Goal: Task Accomplishment & Management: Manage account settings

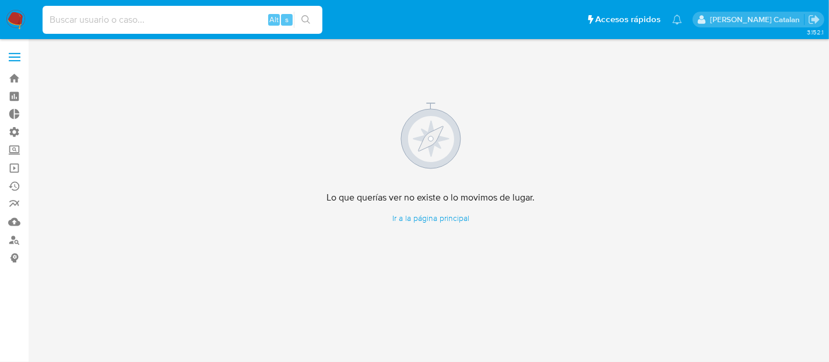
click at [176, 19] on input at bounding box center [183, 19] width 280 height 15
paste input "0auYEve0mpvBfN6JvlJyQ0lS"
type input "0auYEve0mpvBfN6JvlJyQ0lS"
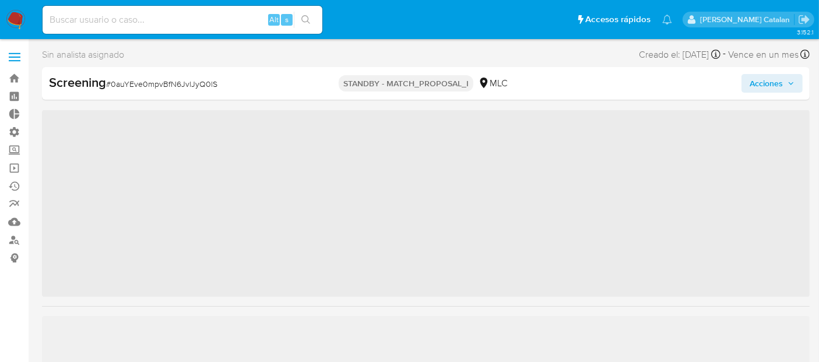
scroll to position [464, 0]
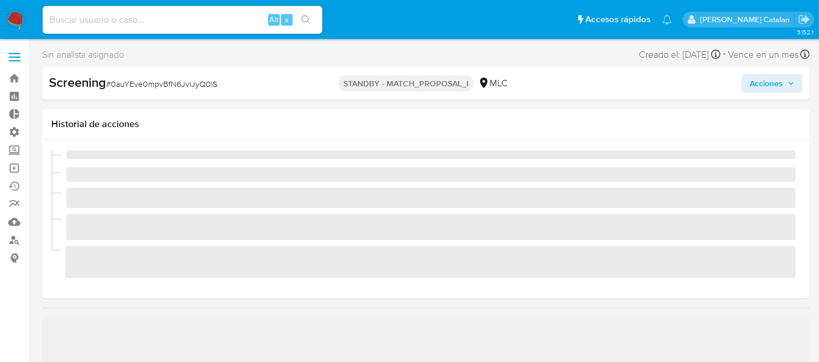
click at [768, 85] on span "Acciones" at bounding box center [766, 83] width 33 height 19
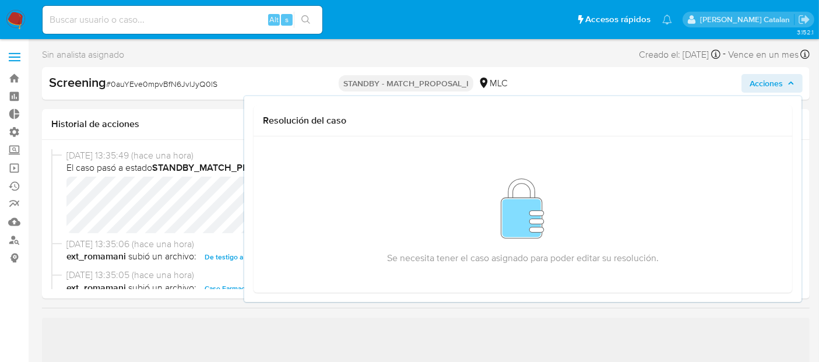
select select "10"
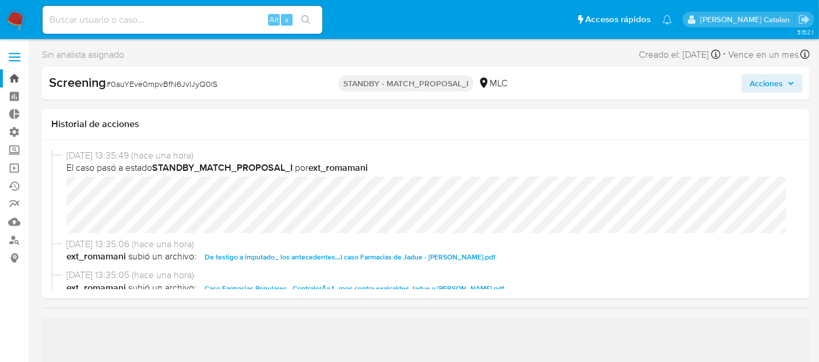
click at [10, 77] on link "Bandeja" at bounding box center [69, 78] width 139 height 18
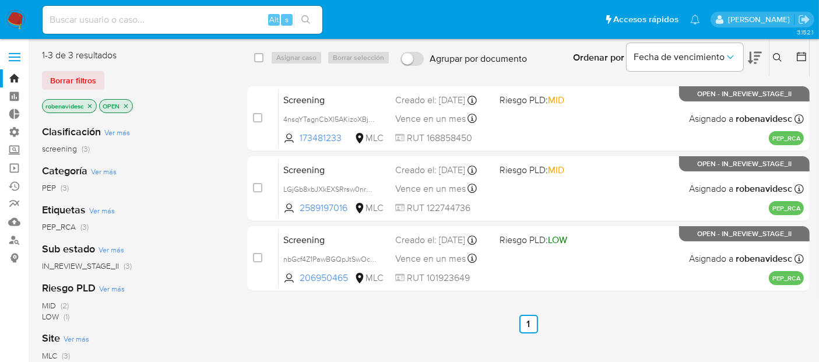
click at [89, 105] on icon "close-filter" at bounding box center [89, 106] width 7 height 7
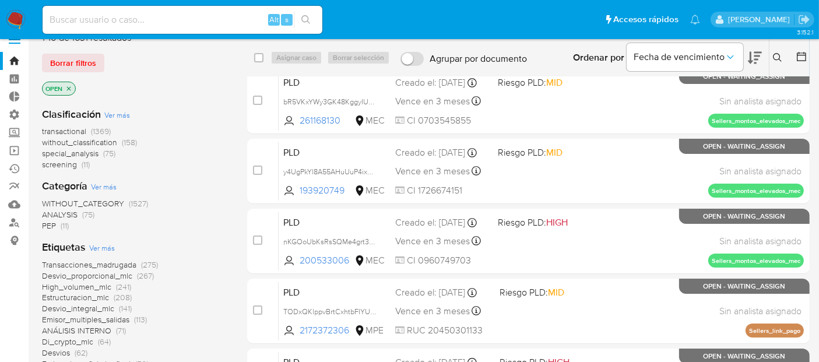
scroll to position [9, 0]
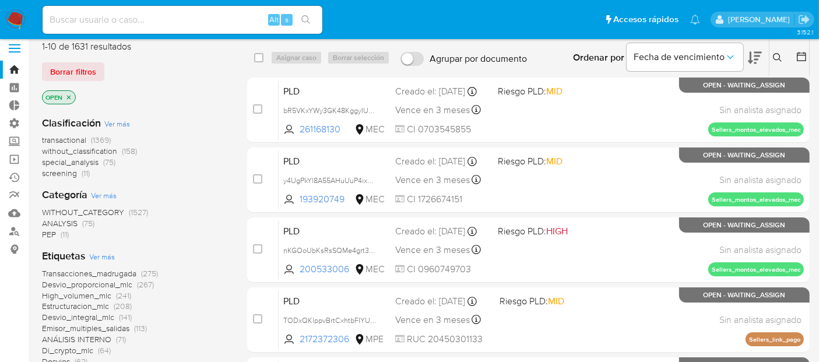
click at [71, 96] on icon "close-filter" at bounding box center [68, 97] width 7 height 7
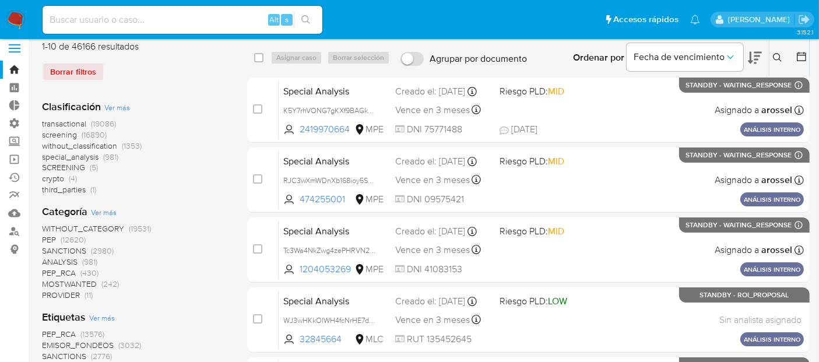
click at [60, 136] on span "screening" at bounding box center [59, 135] width 35 height 12
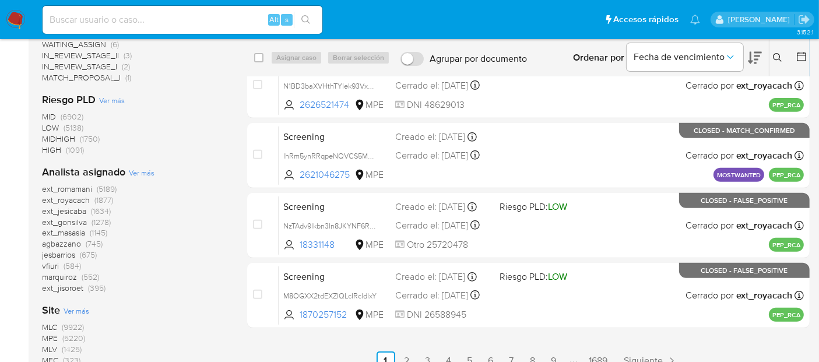
scroll to position [520, 0]
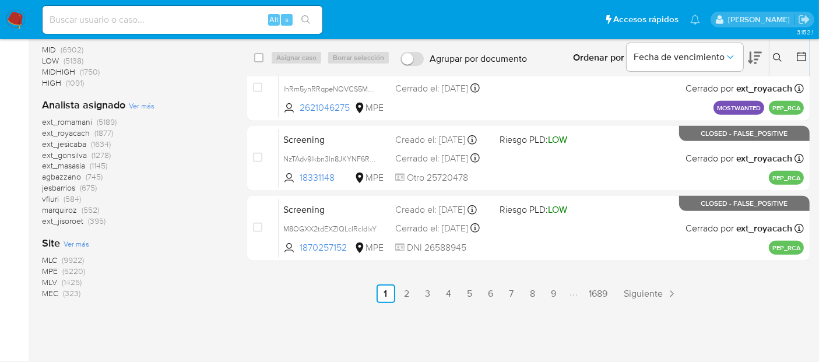
click at [47, 258] on span "MLC" at bounding box center [49, 260] width 15 height 12
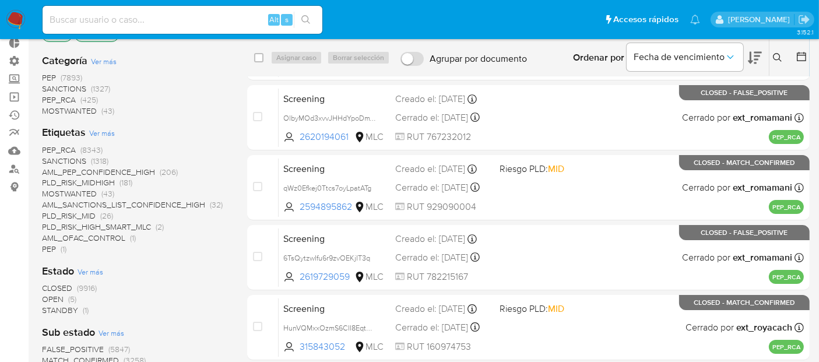
scroll to position [71, 0]
click at [73, 310] on span "STANDBY" at bounding box center [60, 310] width 36 height 12
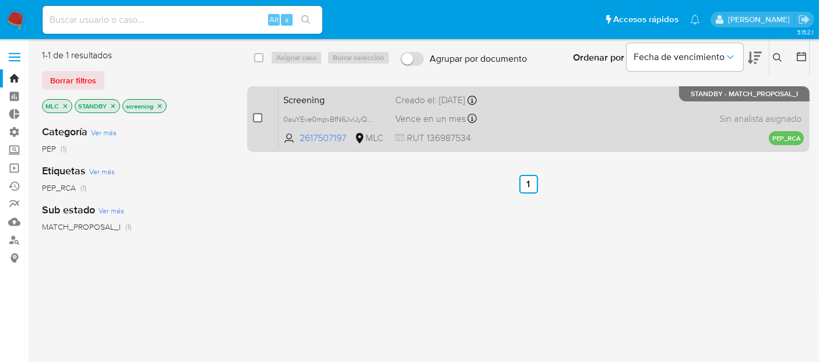
click at [259, 114] on input "checkbox" at bounding box center [257, 117] width 9 height 9
checkbox input "true"
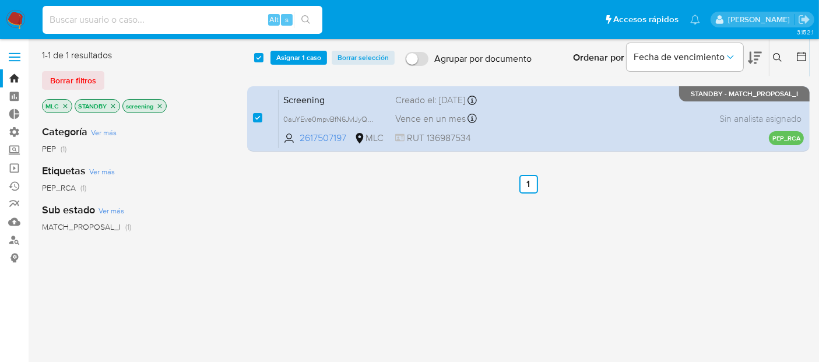
click at [237, 18] on input at bounding box center [183, 19] width 280 height 15
paste input "0auYEve0mpvBfN6JvlJyQ0lS"
type input "0auYEve0mpvBfN6JvlJyQ0lS"
click at [362, 204] on div "select-all-cases-checkbox Asignar 1 caso Borrar selección Agrupar por documento…" at bounding box center [528, 308] width 563 height 519
click at [311, 61] on span "Asignar 1 caso" at bounding box center [298, 58] width 45 height 12
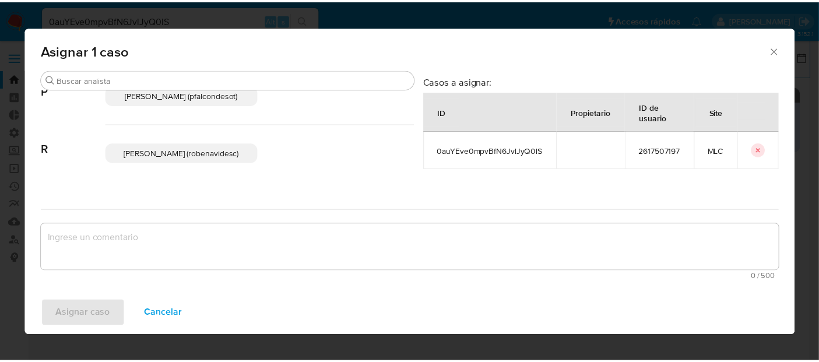
scroll to position [111, 0]
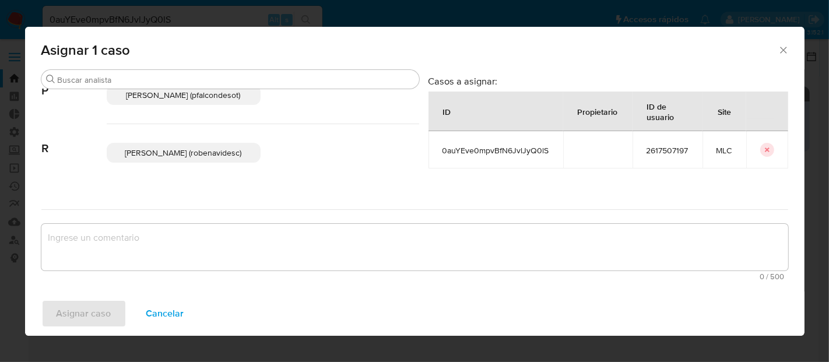
click at [197, 149] on span "Rocio Daniela Benavides Catalan (robenavidesc)" at bounding box center [183, 153] width 117 height 12
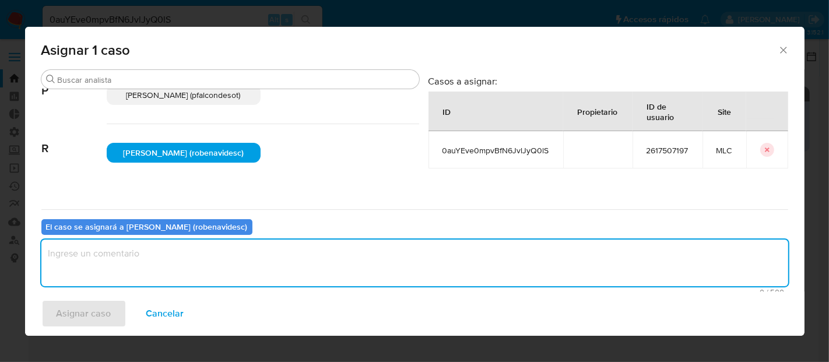
click at [124, 251] on textarea "assign-modal" at bounding box center [414, 263] width 747 height 47
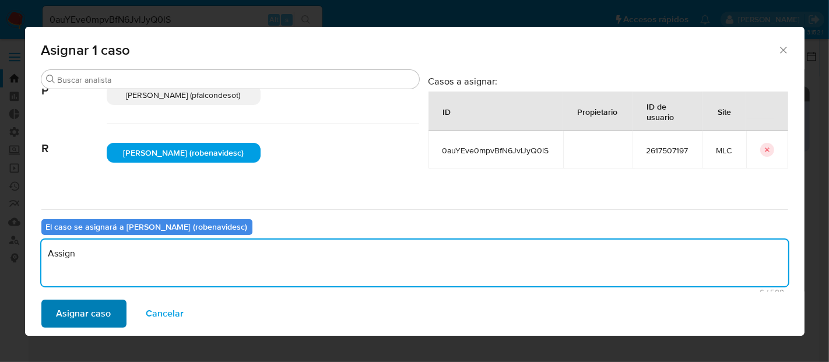
type textarea "Assign"
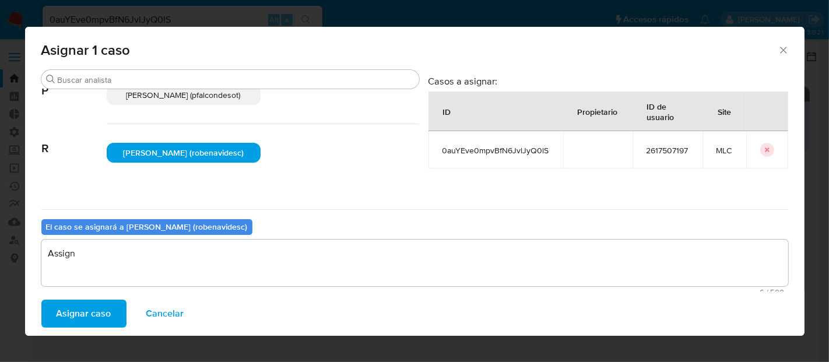
click at [103, 310] on span "Asignar caso" at bounding box center [84, 314] width 55 height 26
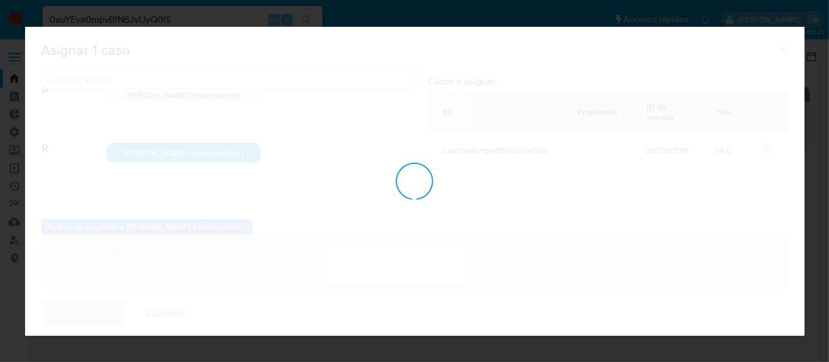
checkbox input "false"
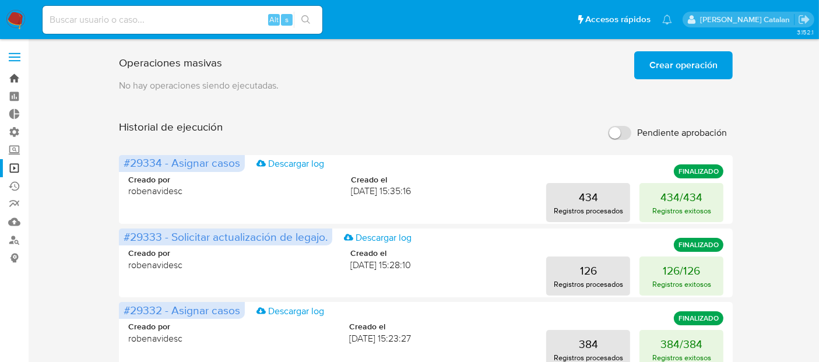
click at [8, 80] on link "Bandeja" at bounding box center [69, 78] width 139 height 18
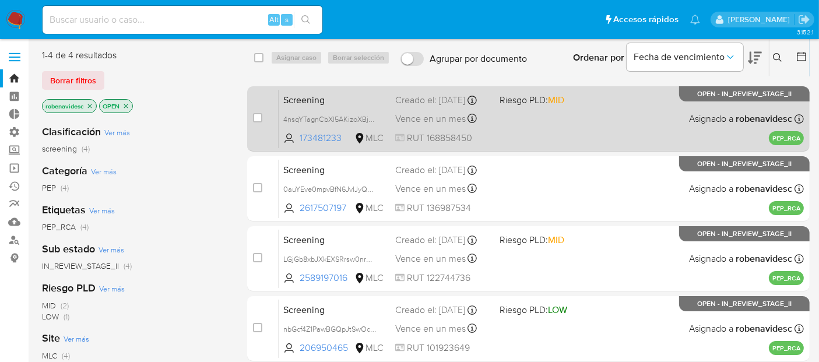
click at [539, 138] on div "Screening 4nsqYTagnCbXl5AKizoXBjWw 173481233 MLC Riesgo PLD: MID Creado el: 11/…" at bounding box center [541, 118] width 525 height 59
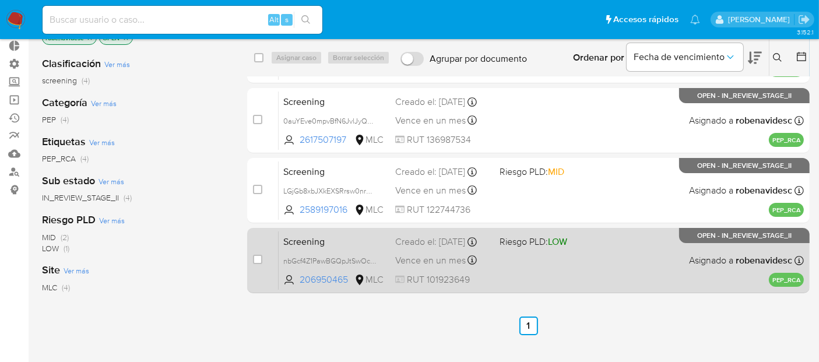
scroll to position [63, 0]
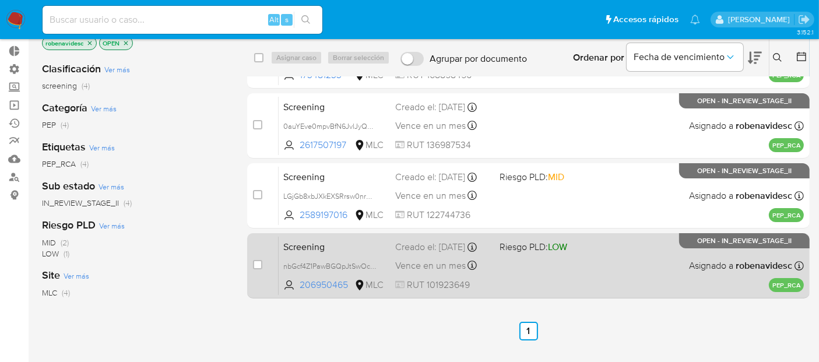
click at [555, 264] on div "Screening nbGcf4Z1PawBGQpJtSwOcskR 206950465 MLC Riesgo PLD: LOW Creado el: 10/…" at bounding box center [541, 265] width 525 height 59
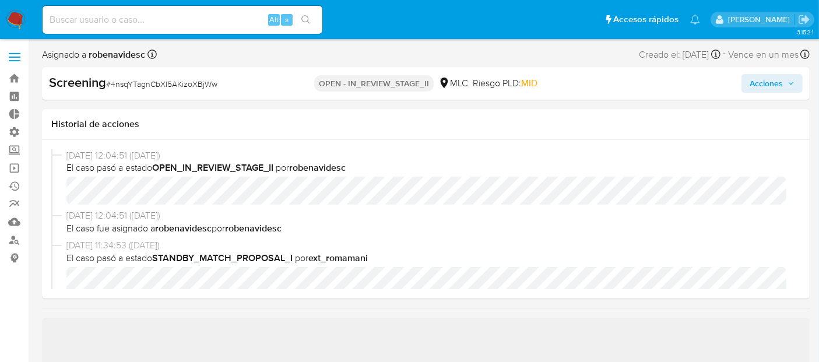
scroll to position [464, 0]
select select "10"
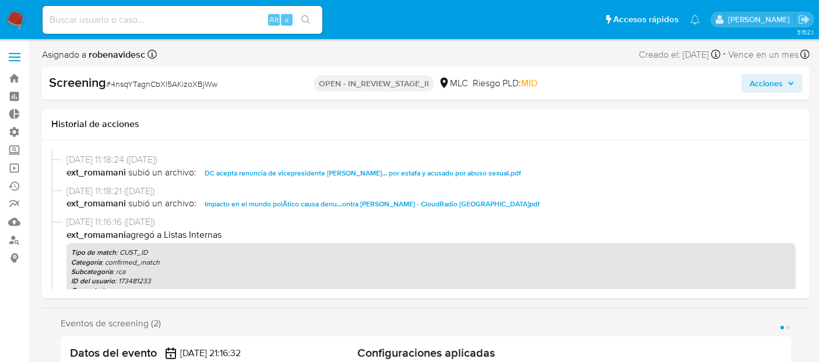
scroll to position [310, 0]
click at [441, 207] on span "Impacto en el mundo polÃ­tico causa denu...ontra Gianni Rivera - CloudRadio Chi…" at bounding box center [372, 204] width 335 height 14
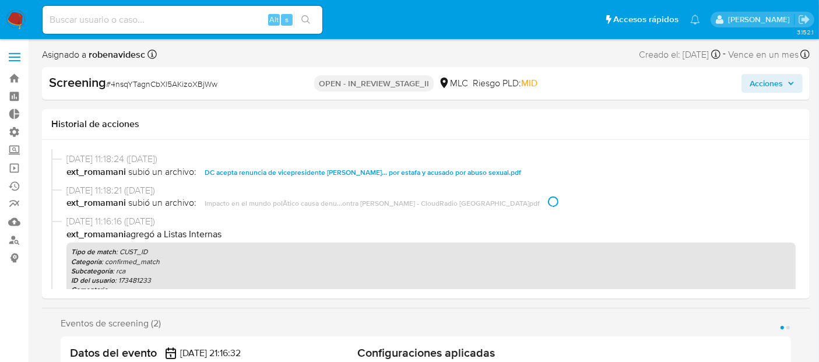
click at [445, 166] on span "DC acepta renuncia de vicepresidente Gi... por estafa y acusado por abuso sexua…" at bounding box center [363, 173] width 317 height 14
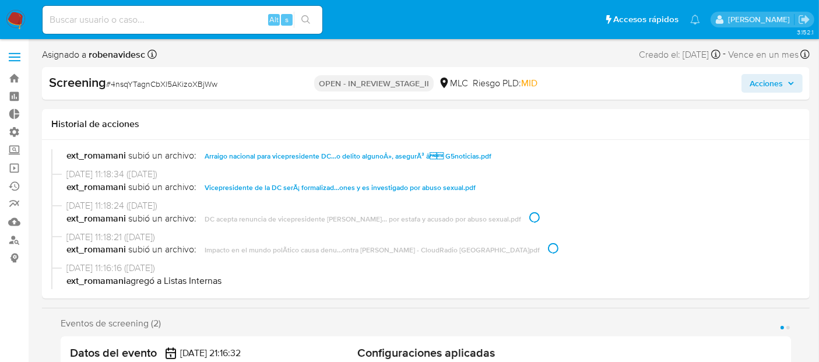
scroll to position [242, 0]
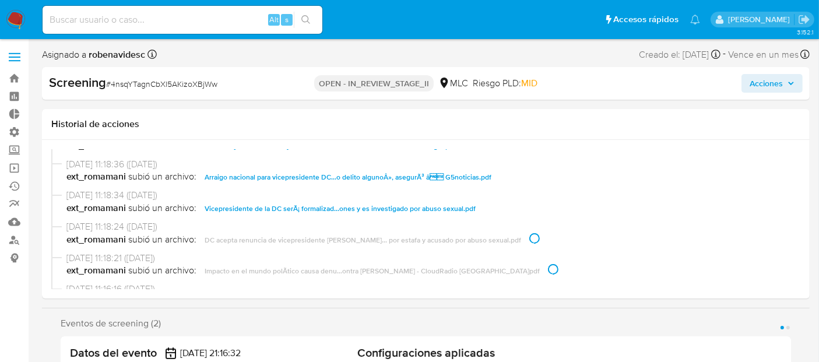
click at [423, 206] on span "Vicepresidente de la DC serÃ¡ formalizad...ones y es investigado por abuso sexu…" at bounding box center [340, 209] width 271 height 14
click at [446, 174] on span "Arraigo nacional para vicepresidente DC...o delito algunoÂ», asegurÃ³ â G5not…" at bounding box center [348, 177] width 287 height 14
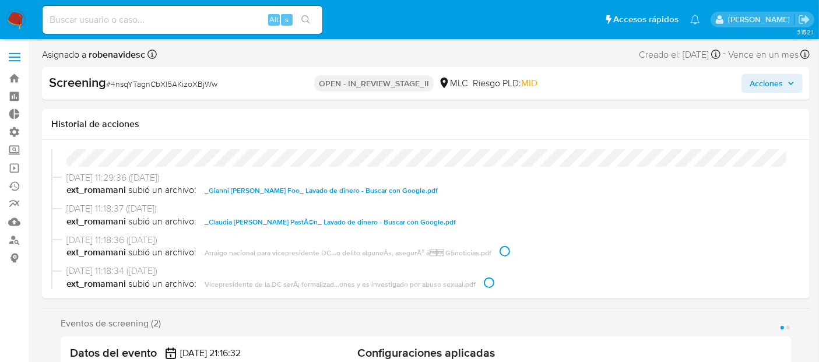
scroll to position [164, 0]
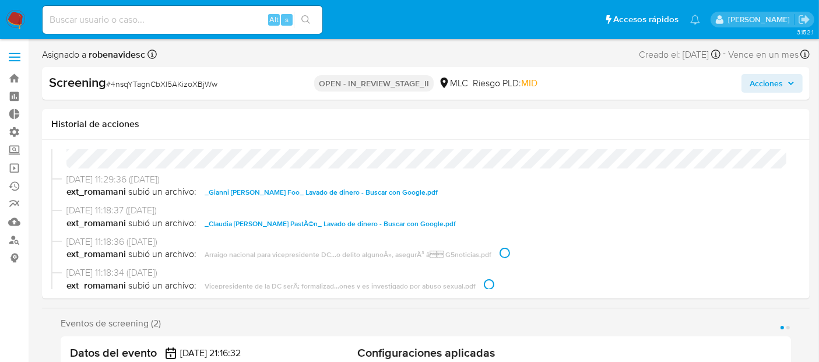
click at [406, 189] on span "_Gianni Mauricio Rivera Foo_ Lavado de dinero - Buscar con Google.pdf" at bounding box center [321, 192] width 233 height 14
click at [423, 227] on span "_Claudia Francisca Matallana PastÃ©n_ Lavado de dinero - Buscar con Google.pdf" at bounding box center [330, 224] width 251 height 14
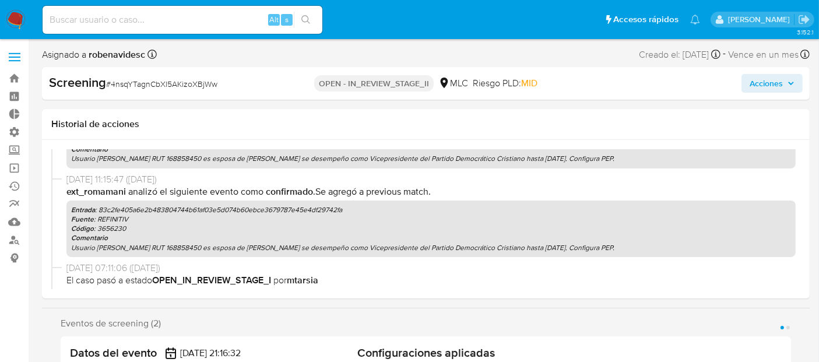
scroll to position [537, 0]
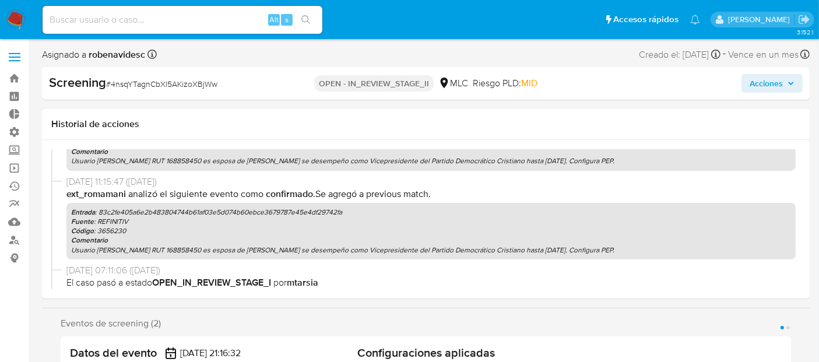
click at [399, 242] on p "Comentario" at bounding box center [431, 240] width 720 height 9
drag, startPoint x: 388, startPoint y: 248, endPoint x: 289, endPoint y: 250, distance: 98.6
click at [289, 250] on p "Usuario [PERSON_NAME] RUT 168858450 es esposa de [PERSON_NAME] se desempeño com…" at bounding box center [431, 250] width 720 height 9
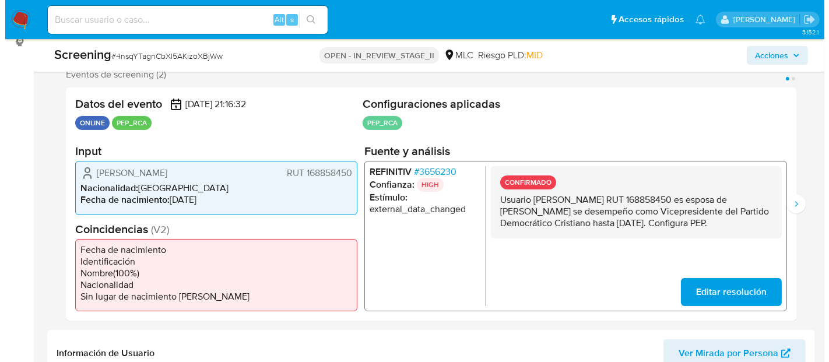
scroll to position [213, 0]
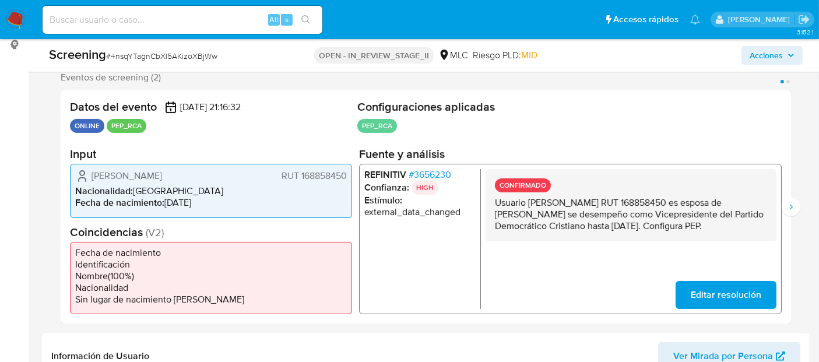
click at [438, 174] on span "# 3656230" at bounding box center [430, 175] width 43 height 12
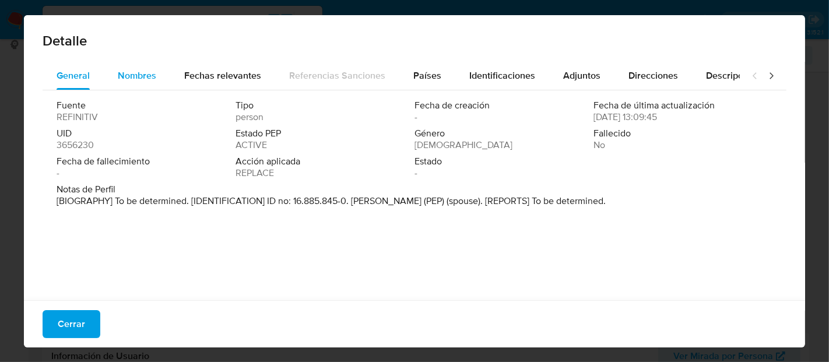
click at [136, 79] on span "Nombres" at bounding box center [137, 75] width 38 height 13
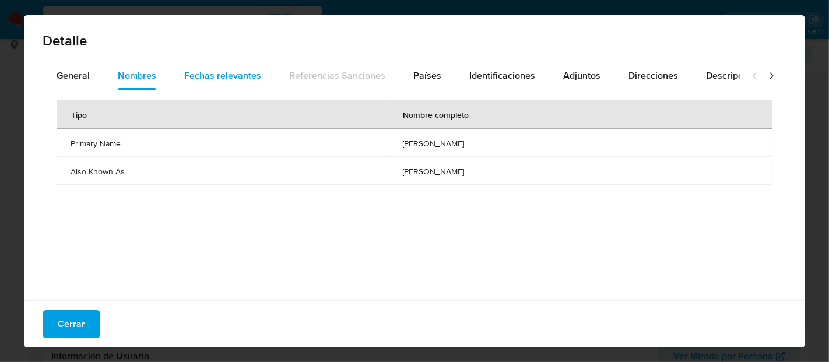
click at [195, 76] on span "Fechas relevantes" at bounding box center [222, 75] width 77 height 13
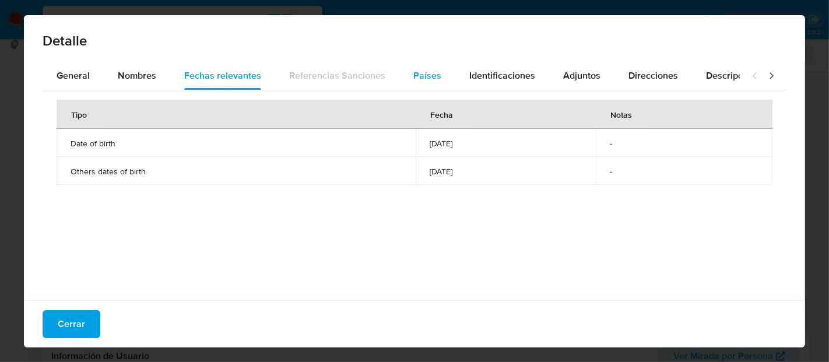
click at [436, 71] on span "Países" at bounding box center [427, 75] width 28 height 13
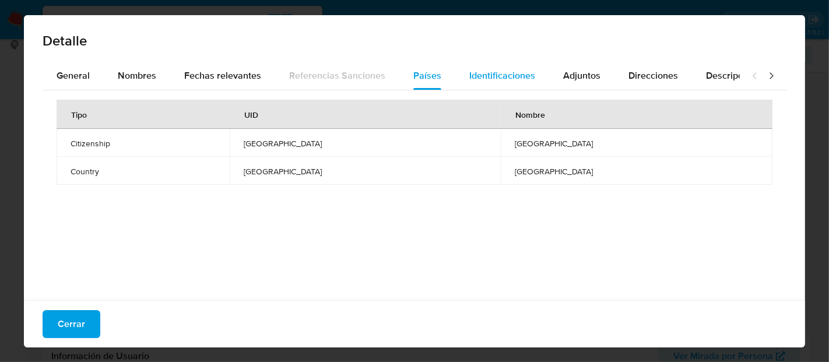
click at [493, 84] on div "Identificaciones" at bounding box center [502, 76] width 66 height 28
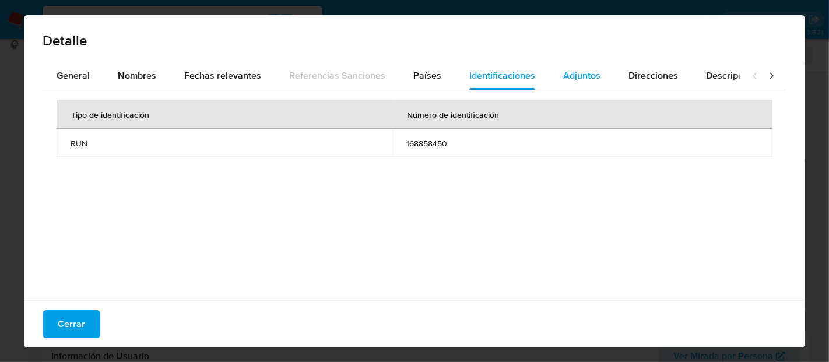
click at [576, 73] on span "Adjuntos" at bounding box center [581, 75] width 37 height 13
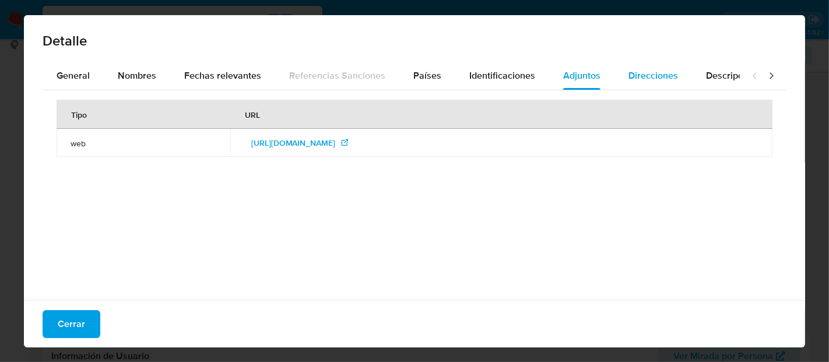
click at [642, 74] on span "Direcciones" at bounding box center [654, 75] width 50 height 13
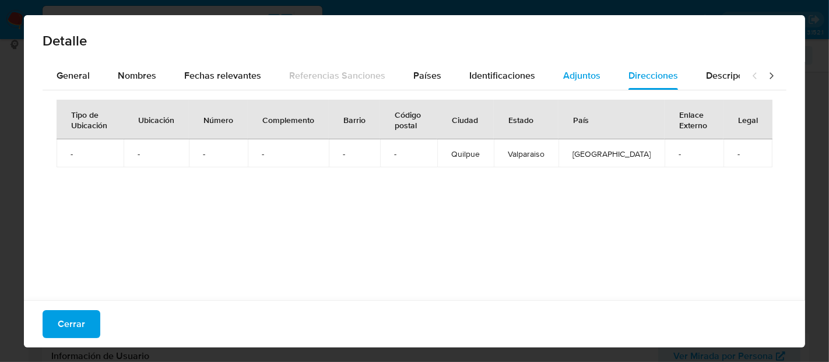
click at [586, 77] on span "Adjuntos" at bounding box center [581, 75] width 37 height 13
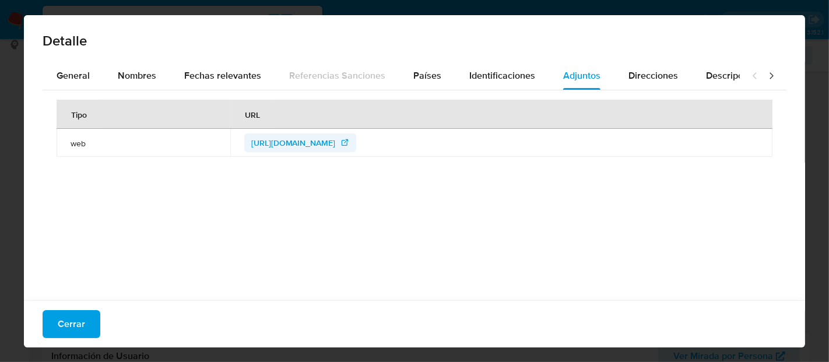
click at [316, 144] on span "https://www.srcei.cl/" at bounding box center [293, 143] width 85 height 19
click at [653, 70] on span "Direcciones" at bounding box center [654, 75] width 50 height 13
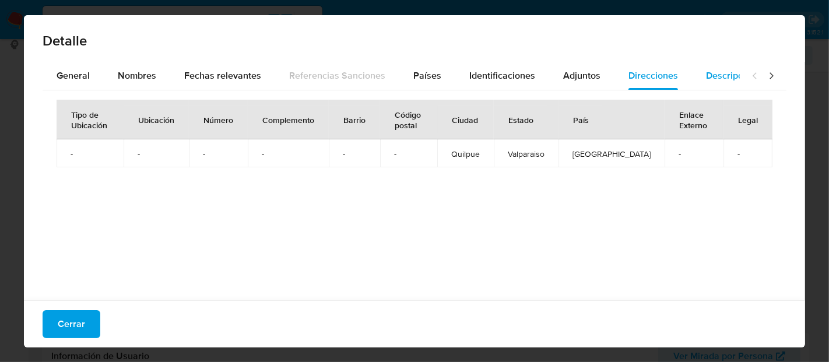
click at [692, 74] on button "Descripciones" at bounding box center [735, 76] width 87 height 28
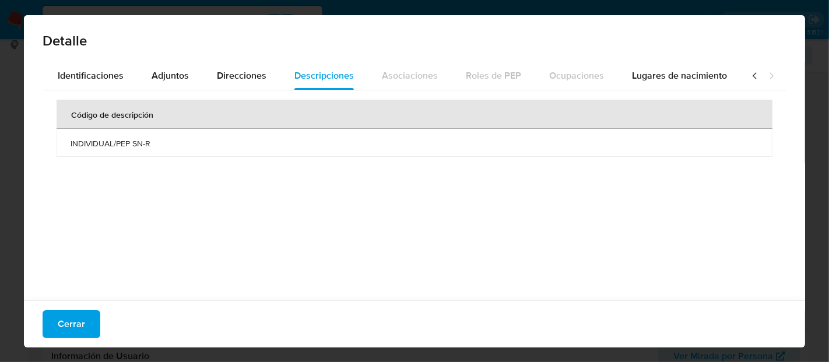
scroll to position [0, 413]
click at [668, 77] on span "Lugares de nacimiento" at bounding box center [678, 75] width 95 height 13
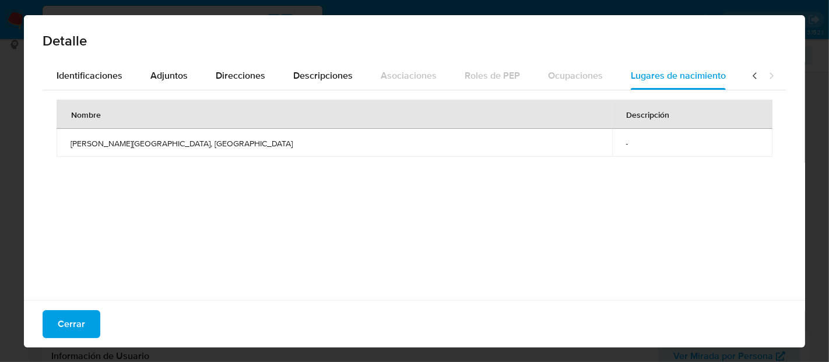
click at [753, 76] on icon at bounding box center [754, 75] width 3 height 6
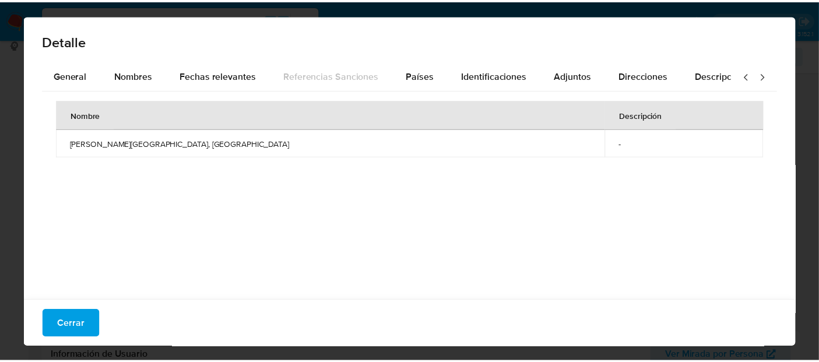
scroll to position [0, 0]
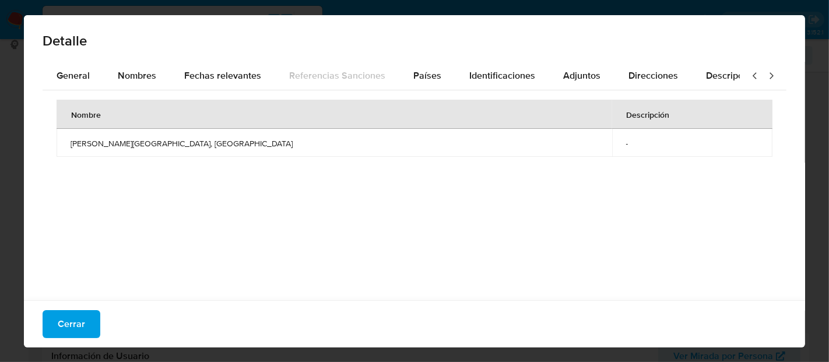
click at [753, 76] on icon at bounding box center [754, 75] width 3 height 6
click at [69, 77] on span "General" at bounding box center [73, 75] width 33 height 13
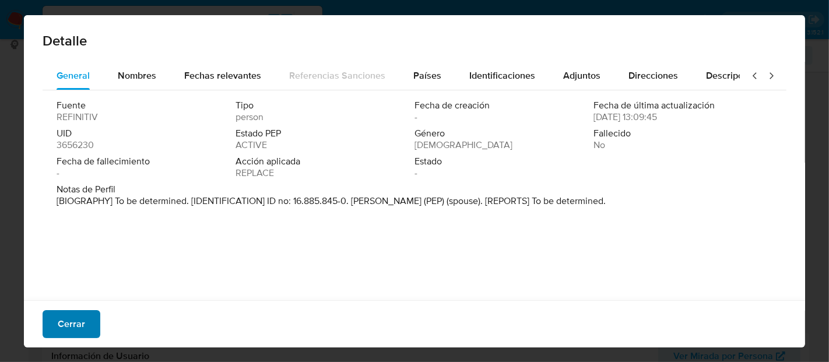
click at [76, 325] on span "Cerrar" at bounding box center [71, 324] width 27 height 26
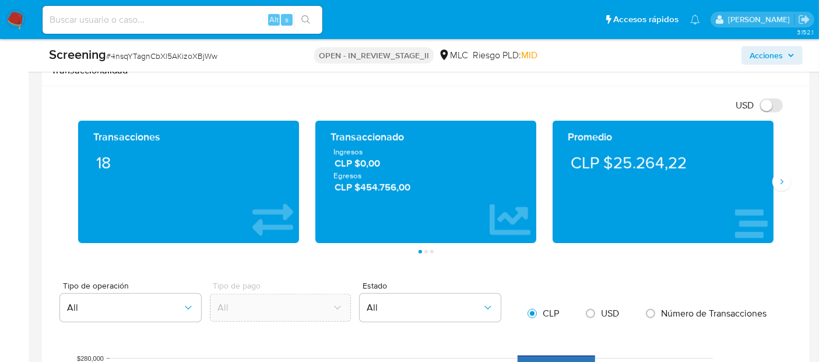
scroll to position [1116, 0]
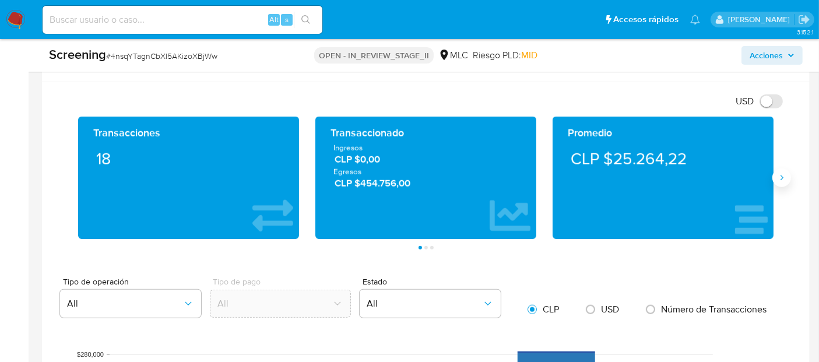
click at [784, 175] on icon "Siguiente" at bounding box center [781, 177] width 9 height 9
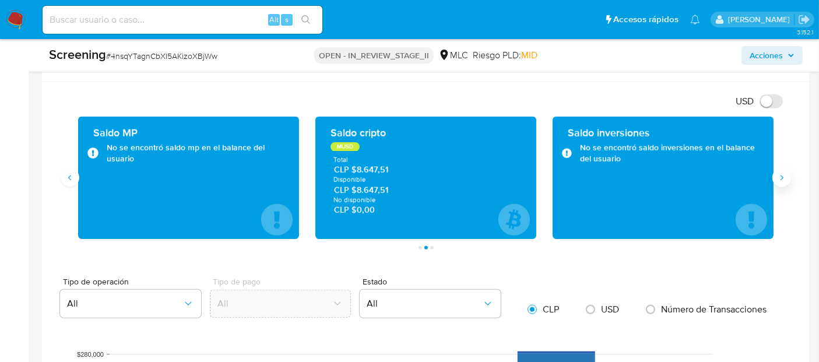
click at [784, 175] on icon "Siguiente" at bounding box center [781, 177] width 9 height 9
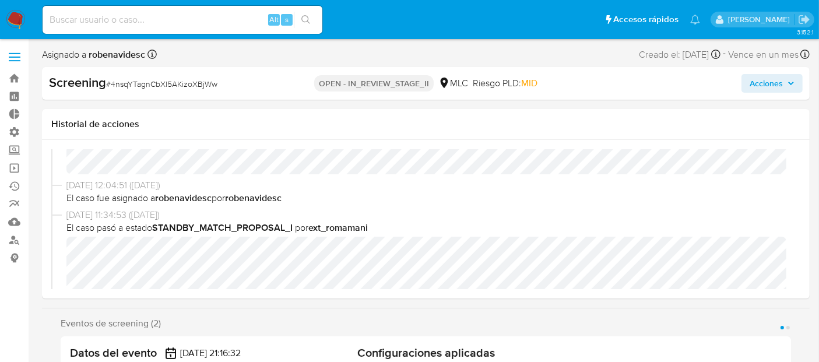
scroll to position [0, 0]
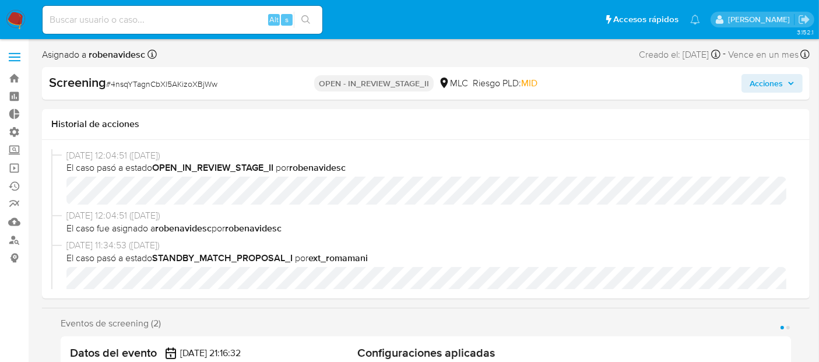
click at [767, 79] on span "Acciones" at bounding box center [766, 83] width 33 height 19
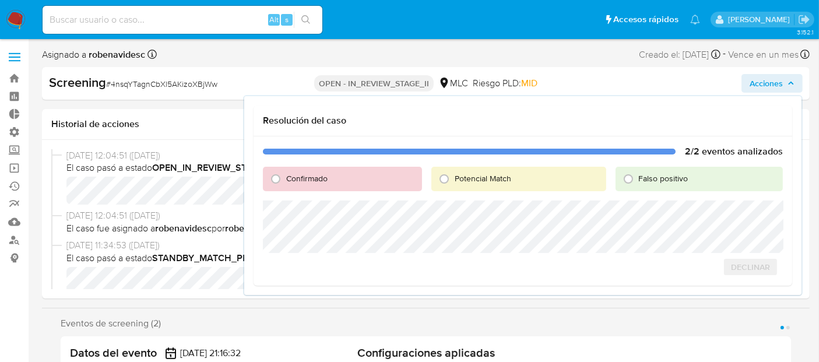
click at [195, 208] on div "12/08/2025 12:04:51 (hace un día) El caso pasó a estado OPEN_IN_REVIEW_STAGE_II…" at bounding box center [425, 179] width 749 height 61
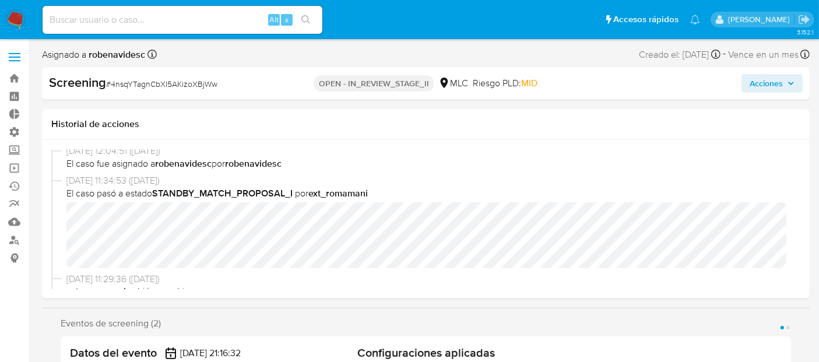
scroll to position [65, 0]
click at [499, 155] on span "12/08/2025 12:04:51 (hace un día)" at bounding box center [431, 150] width 730 height 13
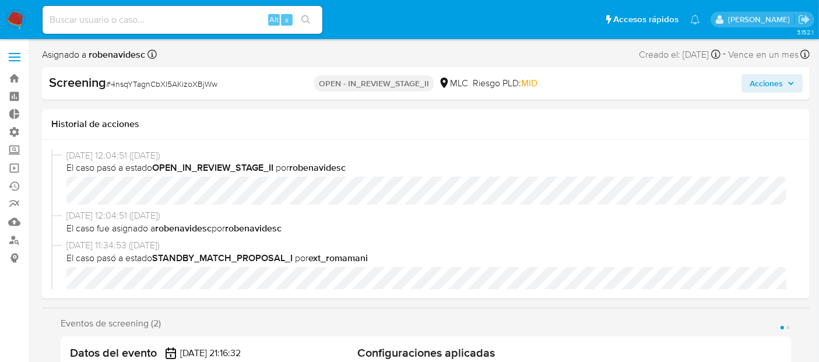
click at [759, 85] on span "Acciones" at bounding box center [766, 83] width 33 height 19
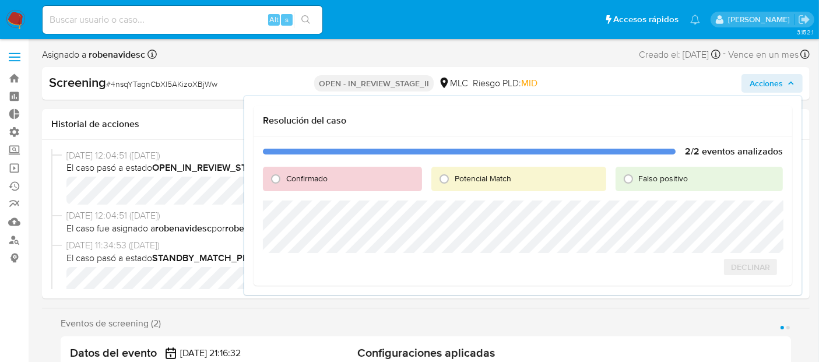
click at [313, 175] on span "Confirmado" at bounding box center [306, 179] width 41 height 12
click at [285, 175] on input "Confirmado" at bounding box center [276, 179] width 19 height 19
radio input "true"
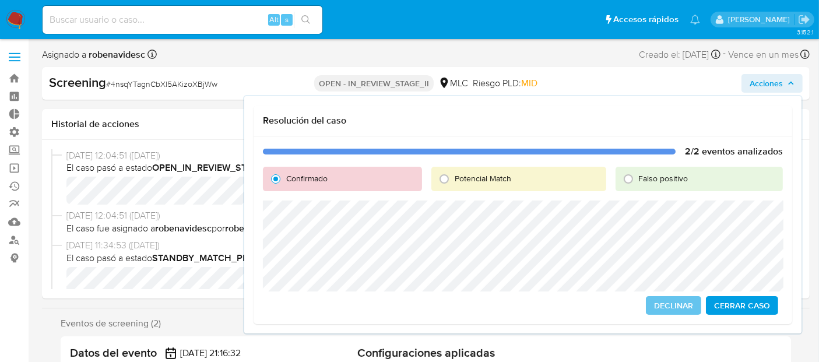
click at [751, 301] on span "Cerrar Caso" at bounding box center [742, 305] width 56 height 16
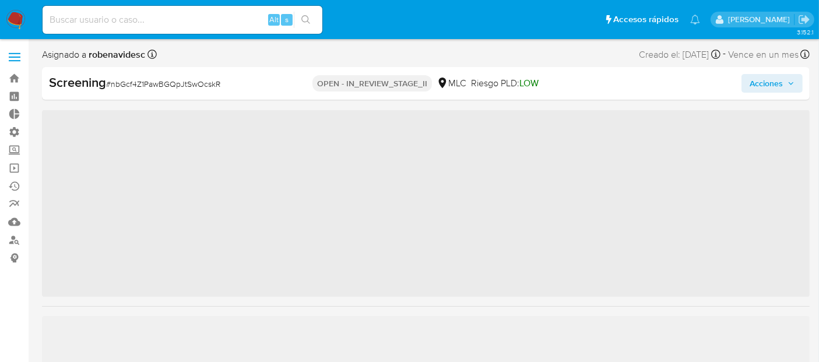
scroll to position [464, 0]
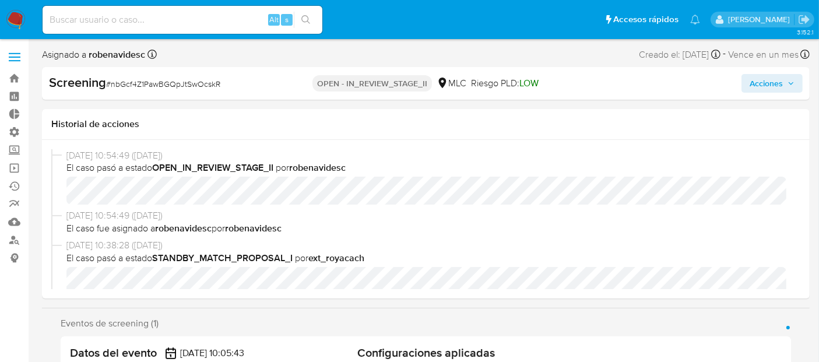
select select "10"
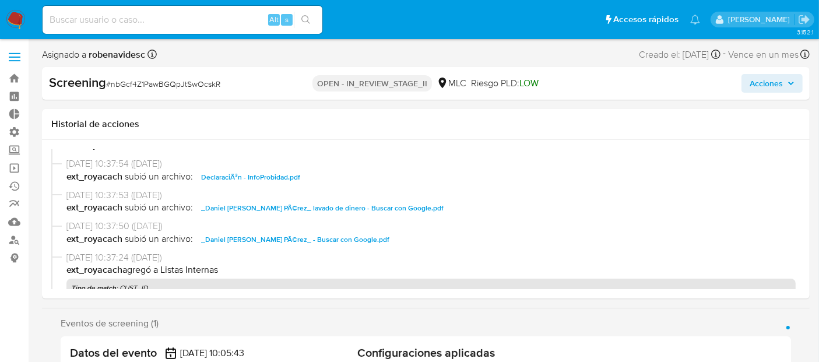
scroll to position [171, 0]
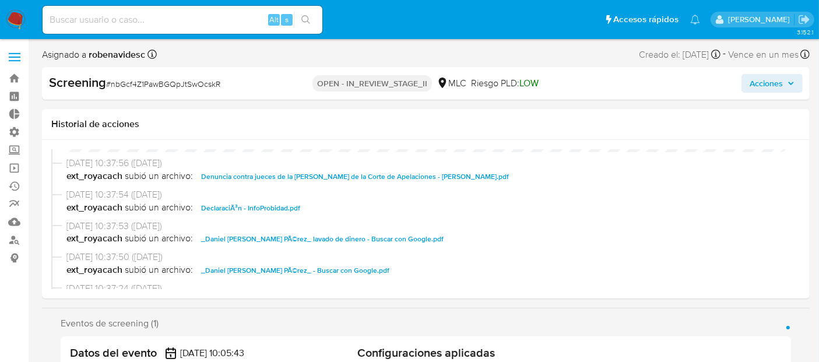
click at [419, 180] on span "Denuncia contra jueces de la [PERSON_NAME] de la Corte de Apelaciones - [PERSON…" at bounding box center [355, 177] width 308 height 14
click at [271, 202] on span "DeclaraciÃ³n - InfoProbidad.pdf" at bounding box center [250, 208] width 99 height 14
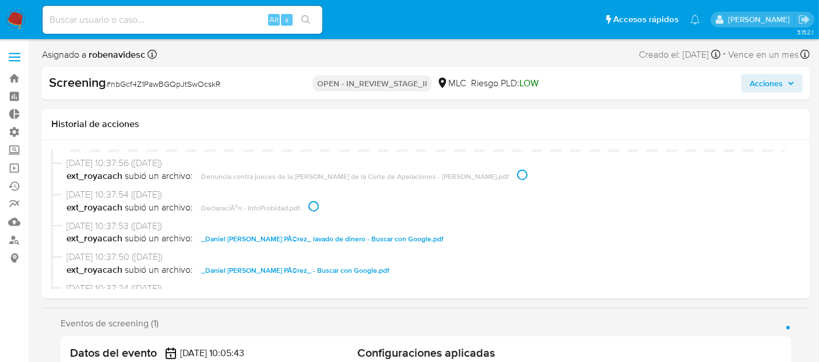
click at [339, 236] on span "_Daniel [PERSON_NAME] PÃ©rez_ lavado de dinero - Buscar con Google.pdf" at bounding box center [322, 239] width 243 height 14
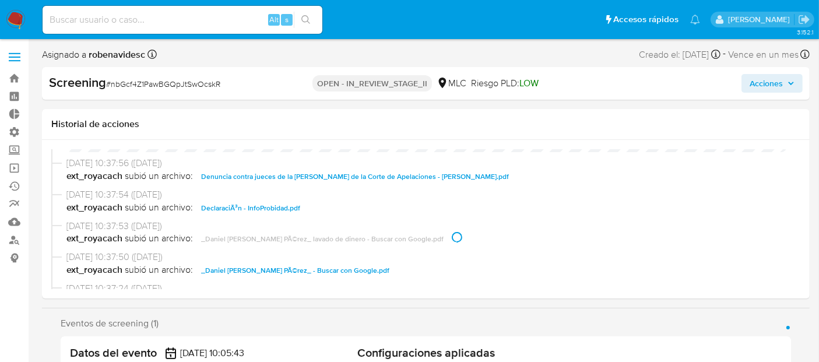
click at [348, 265] on span "_Daniel [PERSON_NAME] PÃ©rez_ - Buscar con Google.pdf" at bounding box center [295, 271] width 188 height 14
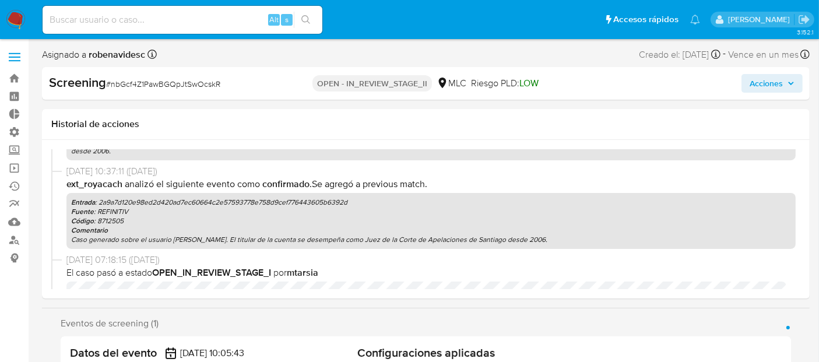
scroll to position [395, 0]
drag, startPoint x: 171, startPoint y: 241, endPoint x: 267, endPoint y: 240, distance: 95.6
click at [267, 240] on p "Caso generado sobre el usuario [PERSON_NAME]. El titular de la cuenta se desemp…" at bounding box center [431, 240] width 720 height 9
copy p "[PERSON_NAME]."
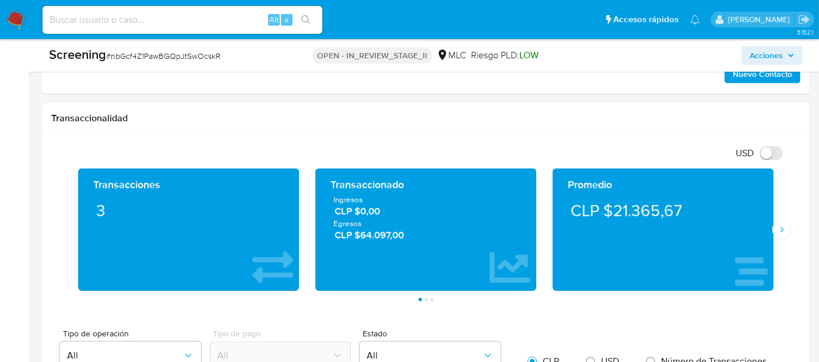
scroll to position [981, 0]
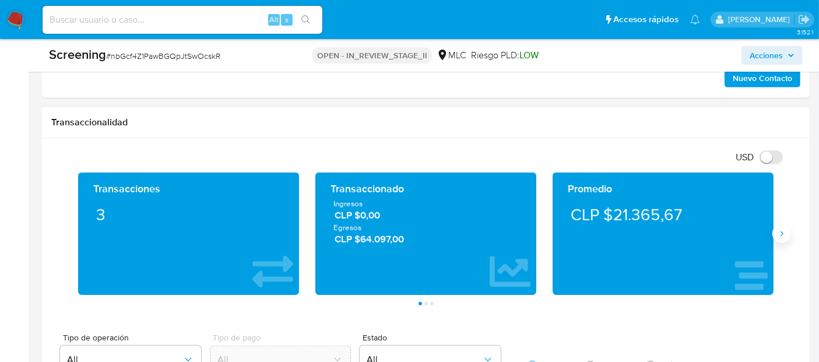
click at [781, 236] on button "Siguiente" at bounding box center [782, 234] width 19 height 19
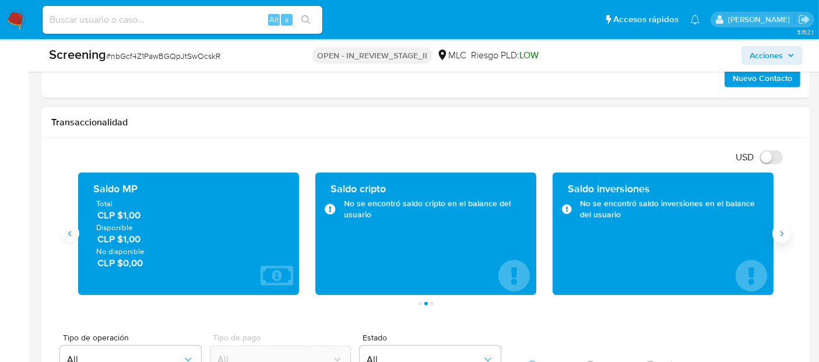
click at [781, 236] on button "Siguiente" at bounding box center [782, 234] width 19 height 19
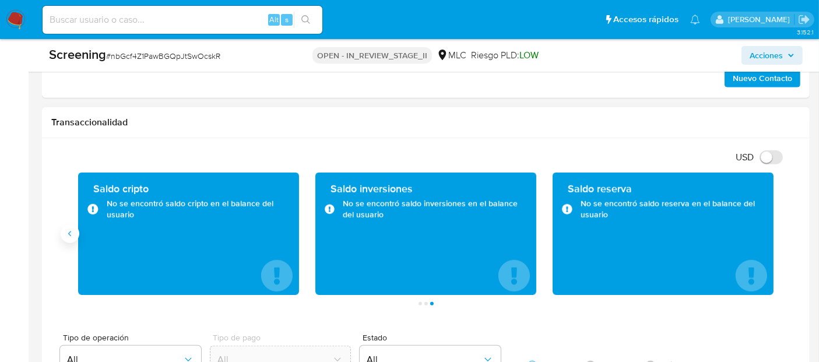
click at [72, 233] on icon "Anterior" at bounding box center [69, 233] width 9 height 9
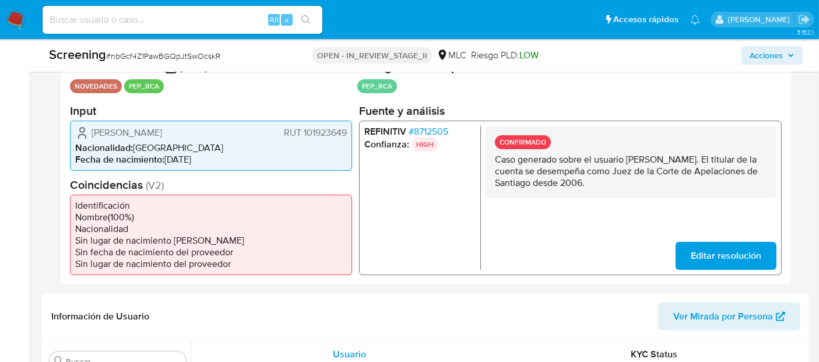
scroll to position [253, 0]
click at [433, 133] on span "# 8712505" at bounding box center [429, 132] width 40 height 12
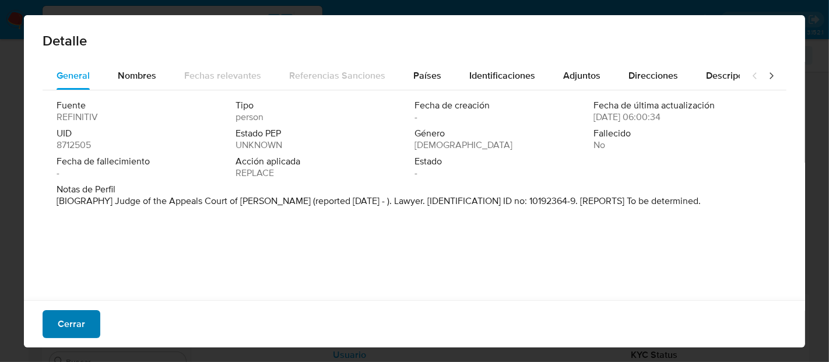
click at [58, 327] on span "Cerrar" at bounding box center [71, 324] width 27 height 26
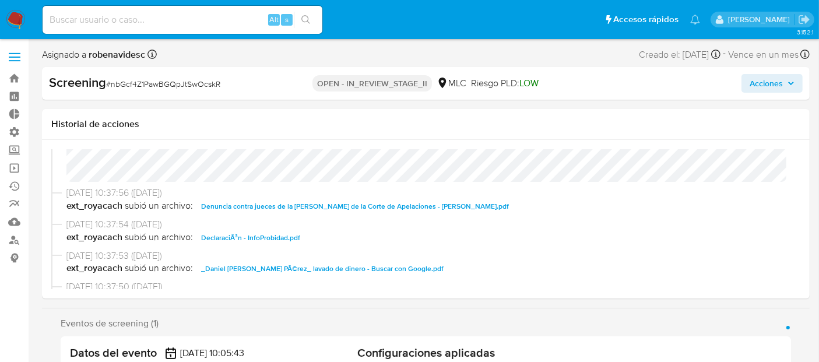
scroll to position [0, 0]
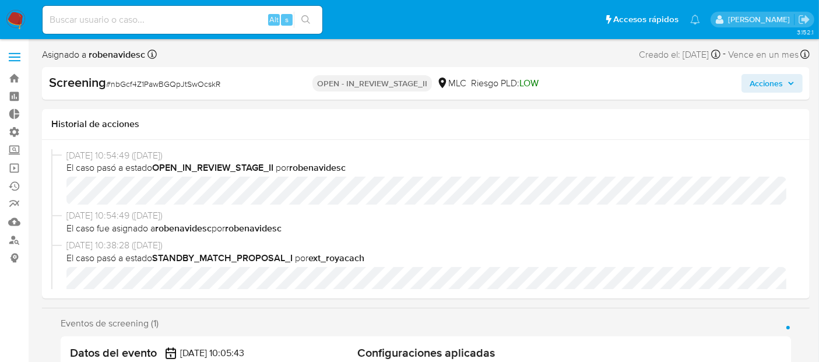
click at [769, 81] on span "Acciones" at bounding box center [766, 83] width 33 height 19
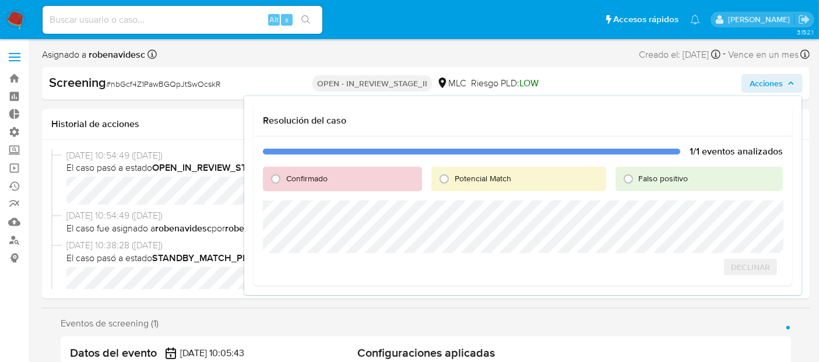
click at [304, 181] on span "Confirmado" at bounding box center [306, 179] width 41 height 12
click at [285, 181] on input "Confirmado" at bounding box center [276, 179] width 19 height 19
radio input "true"
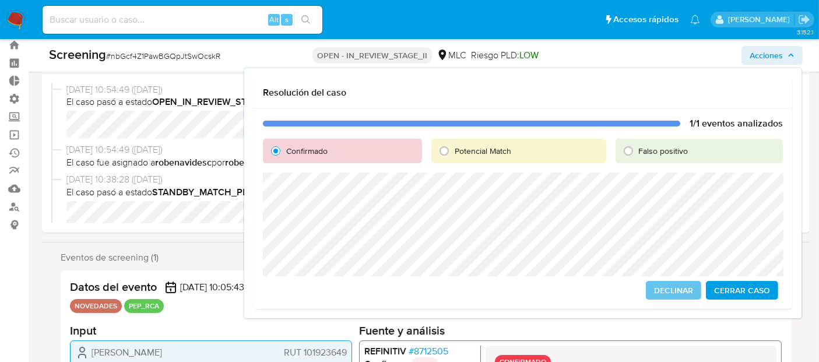
scroll to position [34, 0]
click at [362, 145] on div "Confirmado" at bounding box center [342, 151] width 159 height 24
click at [753, 286] on span "Cerrar Caso" at bounding box center [742, 290] width 56 height 16
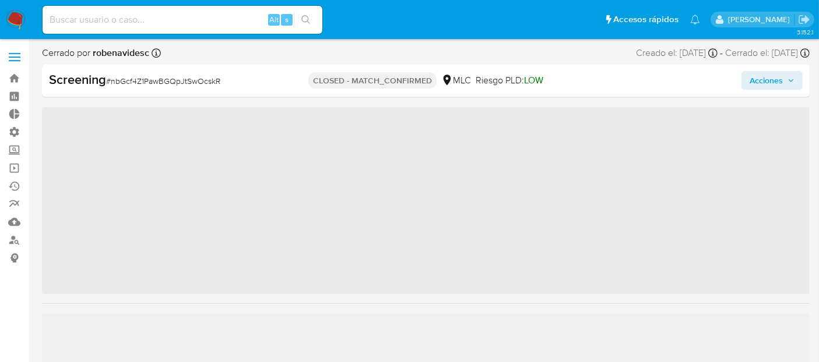
scroll to position [464, 0]
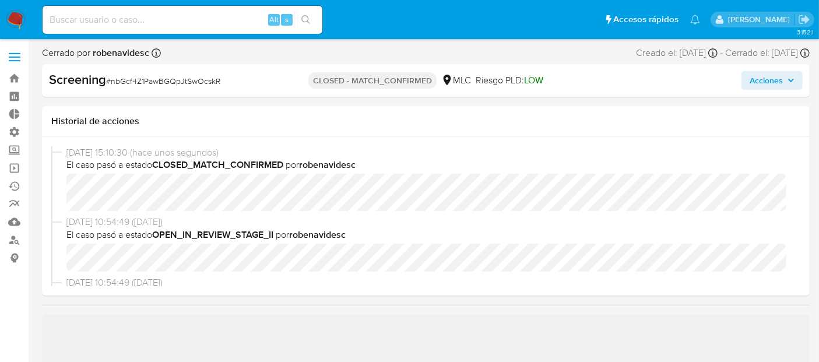
select select "10"
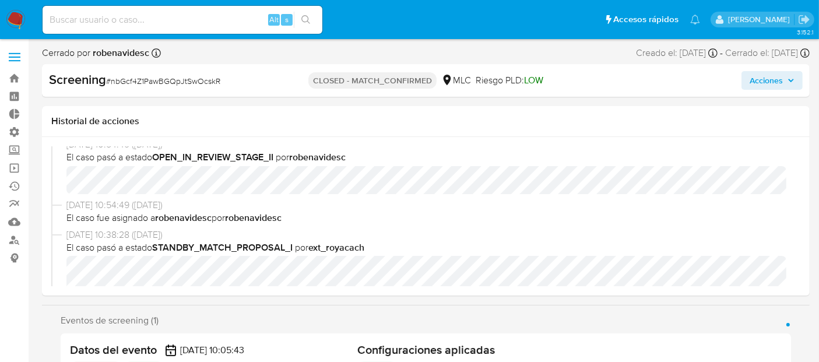
scroll to position [0, 0]
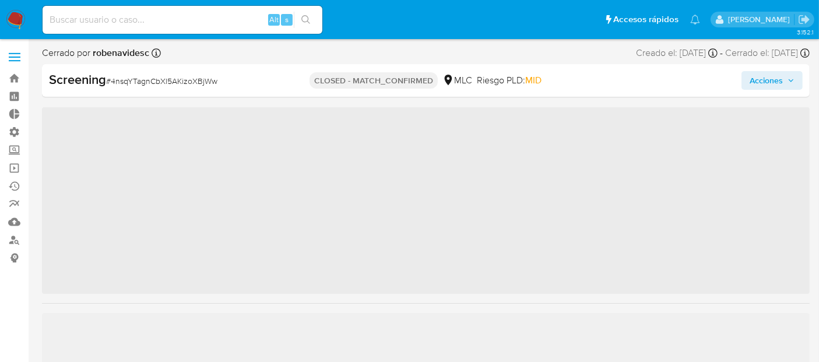
scroll to position [464, 0]
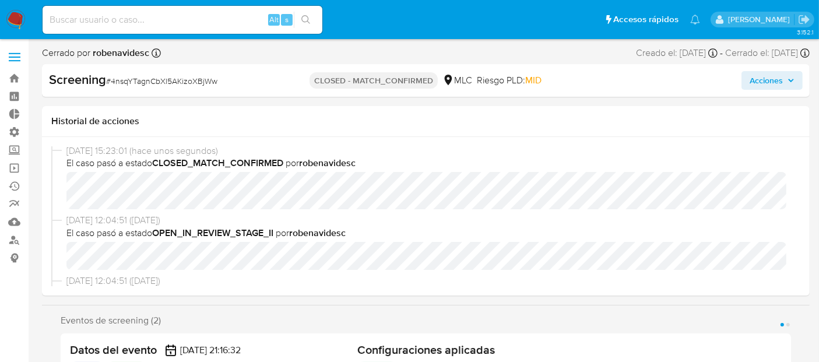
select select "10"
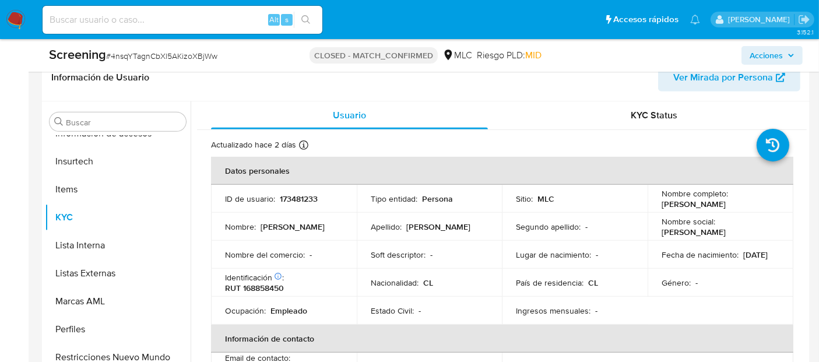
scroll to position [490, 0]
drag, startPoint x: 322, startPoint y: 196, endPoint x: 278, endPoint y: 198, distance: 43.8
click at [278, 198] on div "ID de usuario : 173481233" at bounding box center [284, 198] width 118 height 10
copy p "173481233"
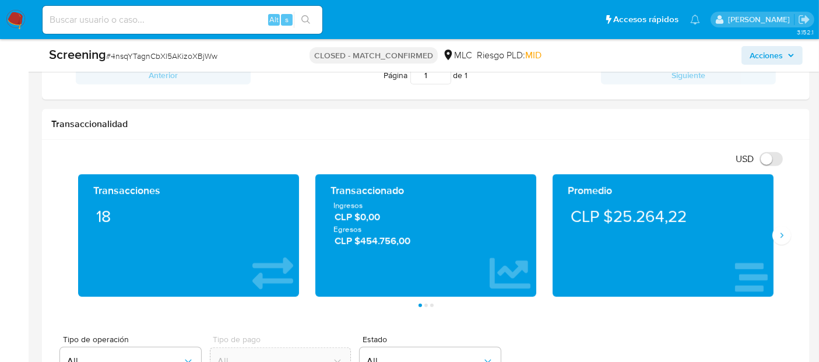
scroll to position [1042, 0]
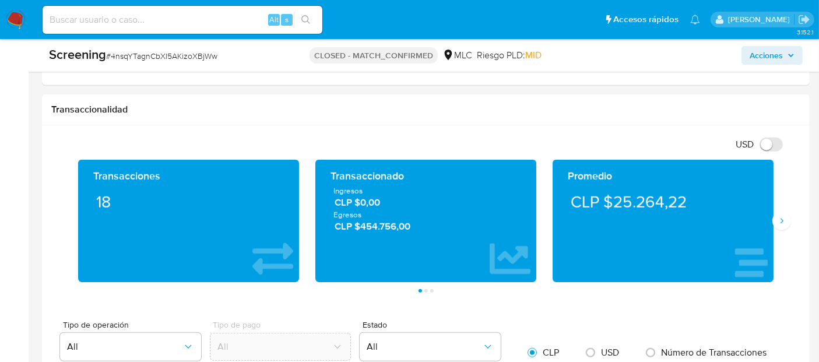
click at [11, 17] on img at bounding box center [16, 20] width 20 height 20
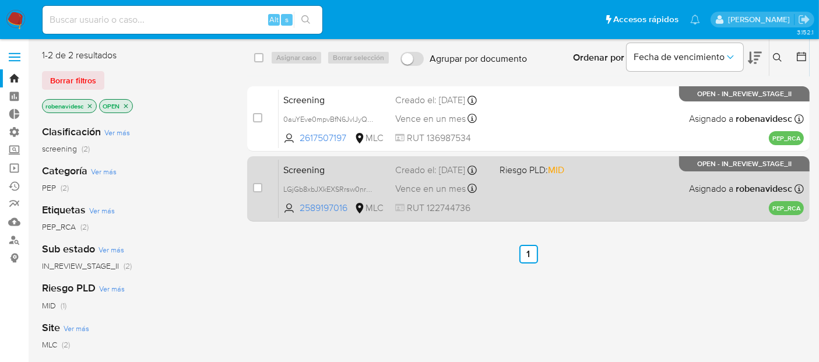
click at [429, 164] on div "Creado el: [DATE] Creado el: [DATE] 07:27:09" at bounding box center [442, 170] width 95 height 13
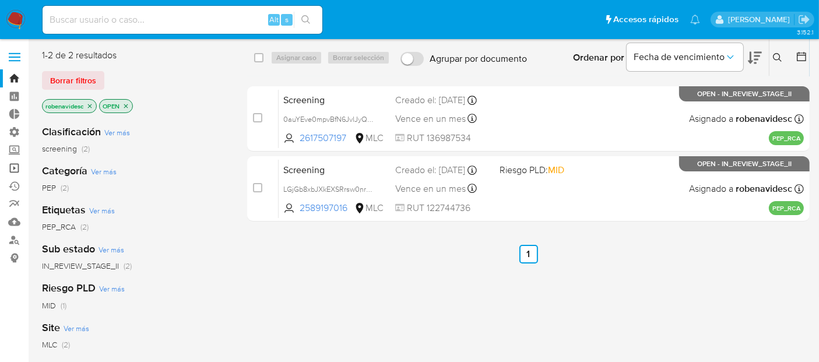
click at [15, 169] on link "Operaciones masivas" at bounding box center [69, 168] width 139 height 18
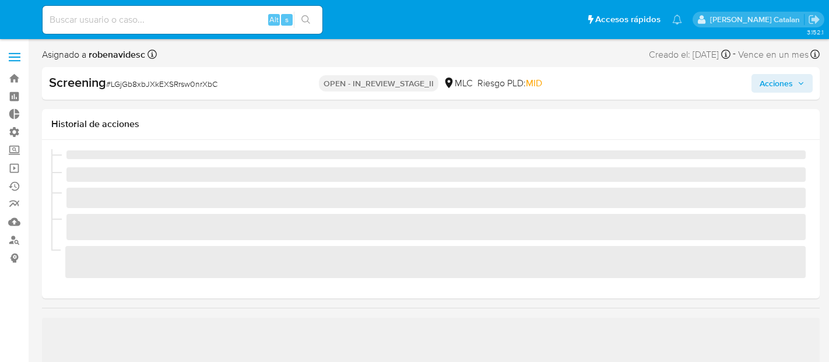
select select "10"
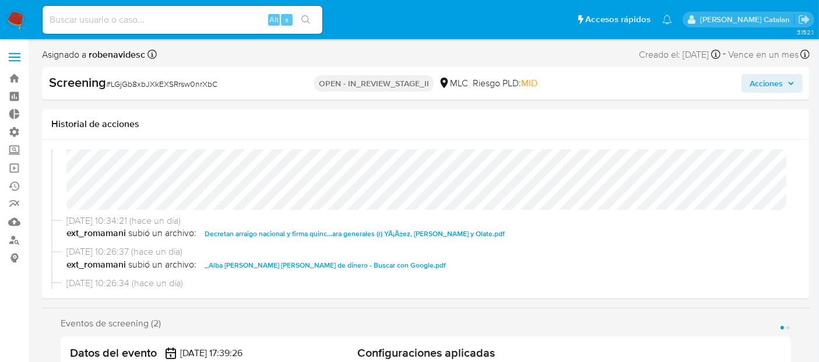
scroll to position [124, 0]
click at [429, 232] on span "Decretan arraigo nacional y firma quinc...ara generales (r) YÃ¡Ã±ez, Rozas y Ol…" at bounding box center [355, 233] width 300 height 14
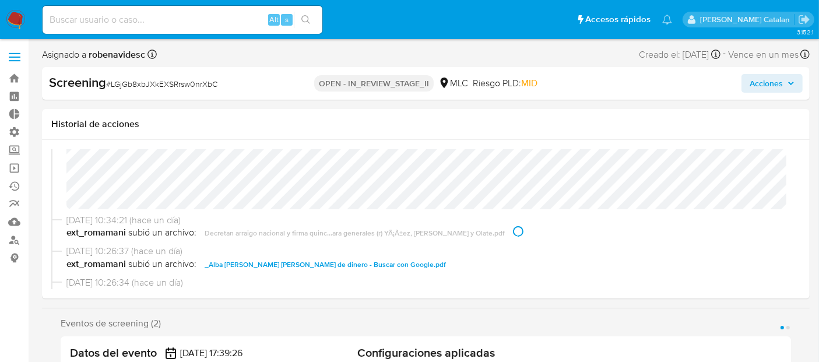
click at [408, 261] on span "_Alba Catherine Silva Sandoval_ Lavado de dinero - Buscar con Google.pdf" at bounding box center [325, 265] width 241 height 14
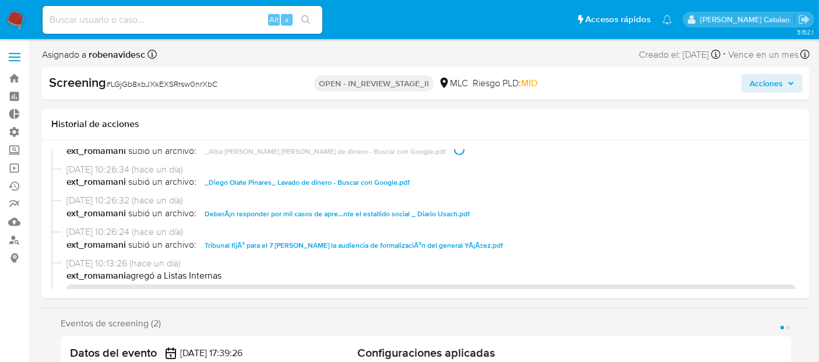
scroll to position [241, 0]
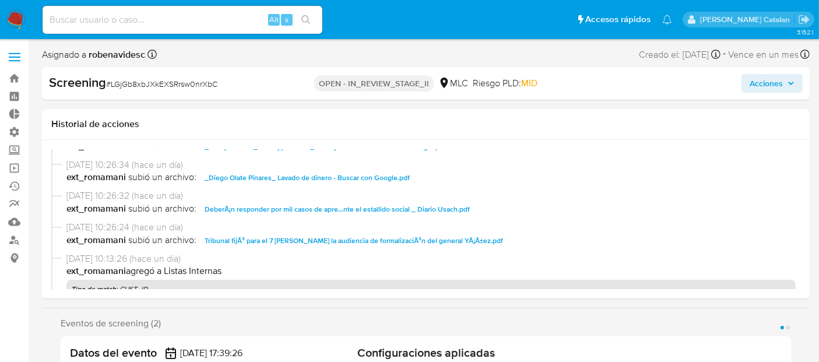
click at [378, 174] on span "_Diego Olate Pinares_ Lavado de dinero - Buscar con Google.pdf" at bounding box center [307, 178] width 205 height 14
click at [380, 211] on span "DeberÃ¡n responder por mil casos de apre...nte el estallido social _ Diario Usa…" at bounding box center [337, 209] width 265 height 14
click at [388, 239] on span "Tribunal fijÃ³ para el 7 de mayo la audiencia de formalizaciÃ³n del general YÃ¡…" at bounding box center [354, 241] width 299 height 14
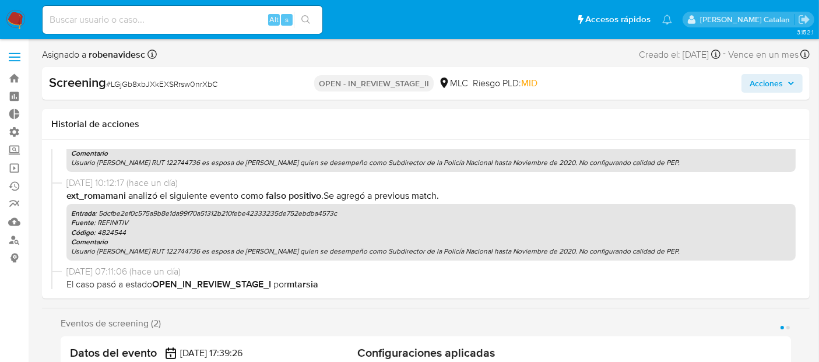
scroll to position [503, 0]
click at [399, 234] on p "Código : 4824544" at bounding box center [431, 233] width 720 height 9
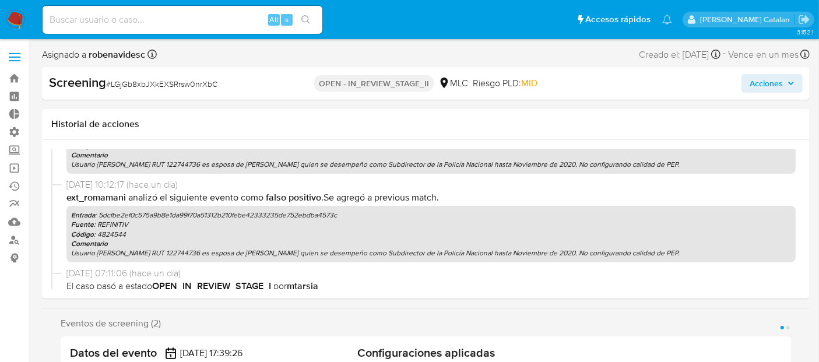
click at [399, 234] on p "Código : 4824544" at bounding box center [431, 234] width 720 height 9
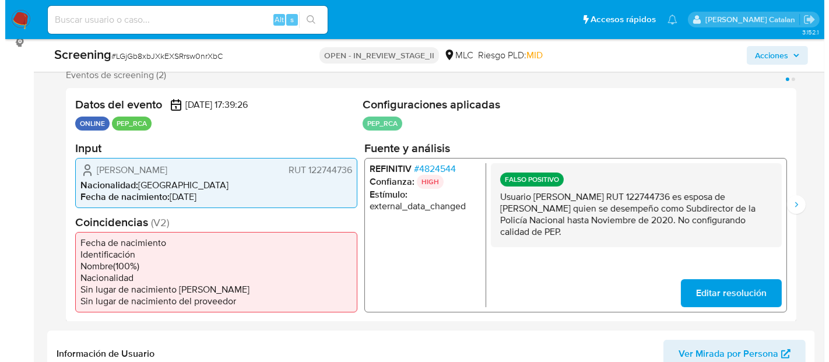
scroll to position [218, 0]
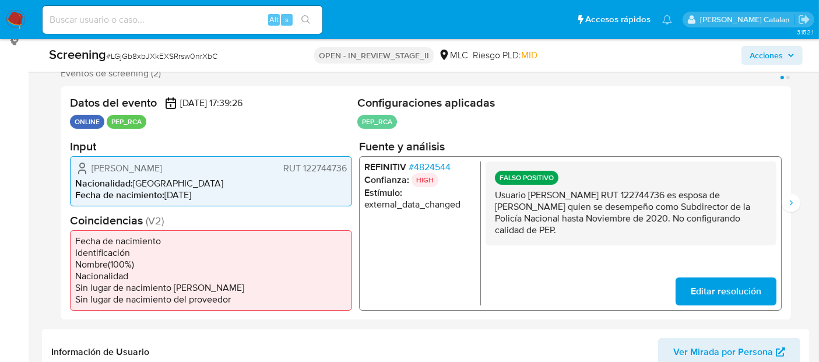
click at [430, 163] on span "# 4824544" at bounding box center [430, 167] width 42 height 12
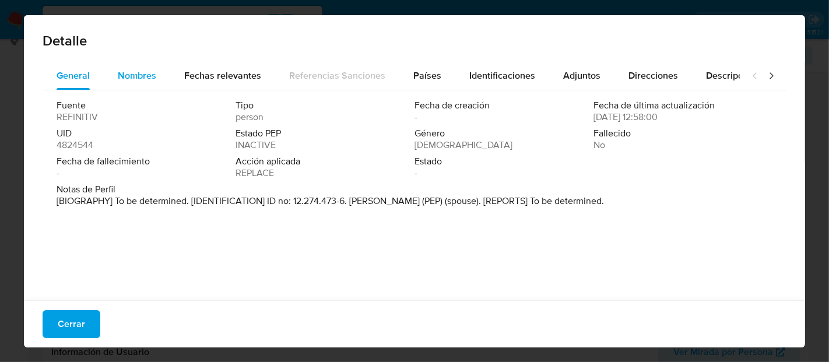
click at [148, 73] on span "Nombres" at bounding box center [137, 75] width 38 height 13
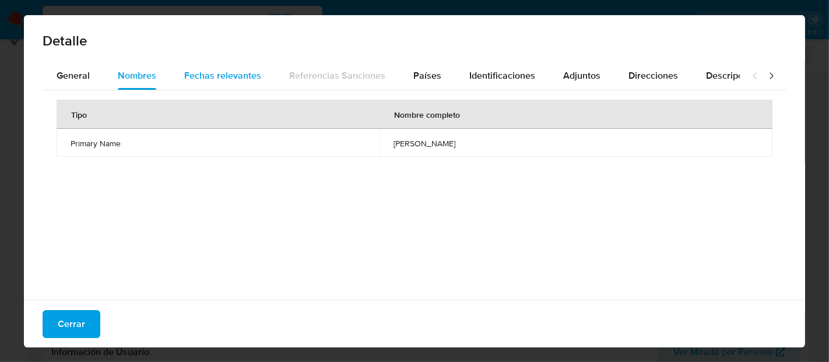
click at [221, 71] on span "Fechas relevantes" at bounding box center [222, 75] width 77 height 13
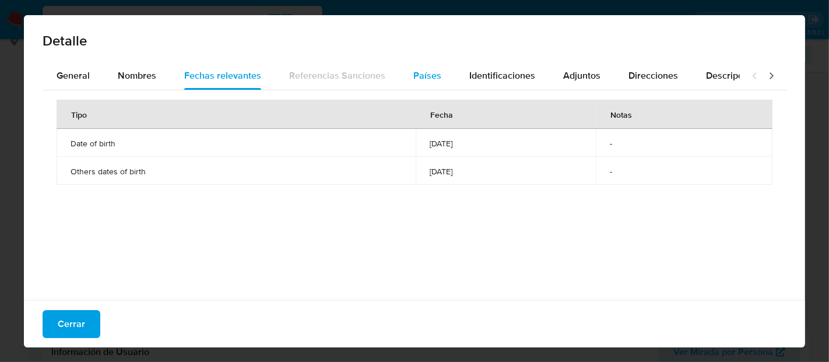
click at [418, 76] on span "Países" at bounding box center [427, 75] width 28 height 13
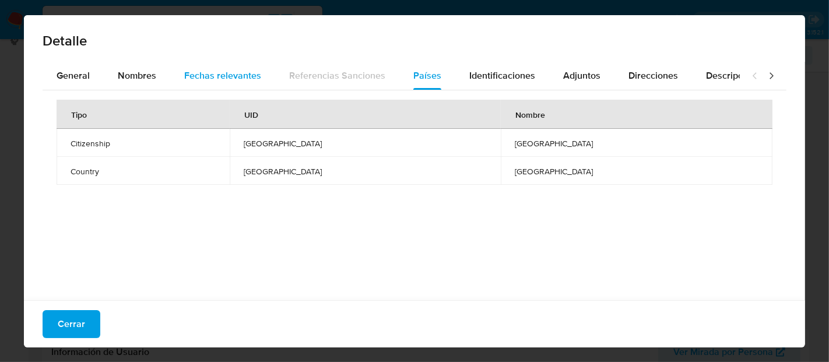
click at [246, 76] on span "Fechas relevantes" at bounding box center [222, 75] width 77 height 13
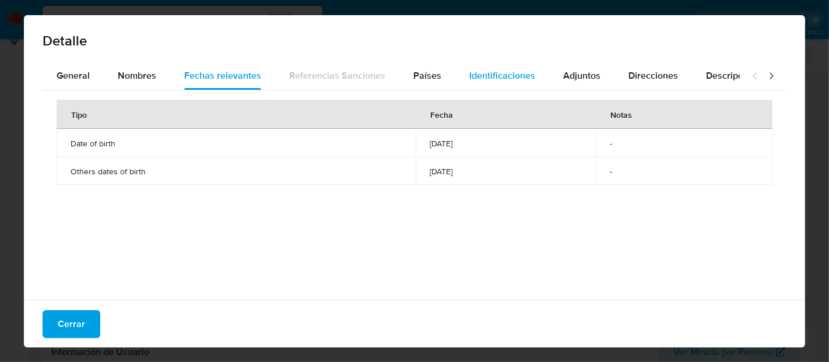
click at [513, 82] on span "Identificaciones" at bounding box center [502, 75] width 66 height 13
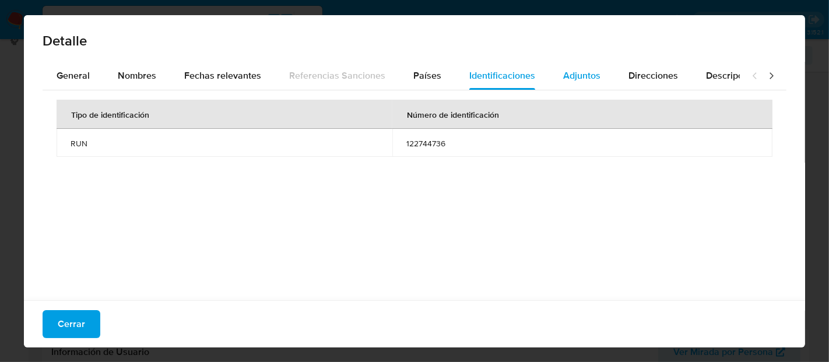
click at [599, 79] on button "Adjuntos" at bounding box center [581, 76] width 65 height 28
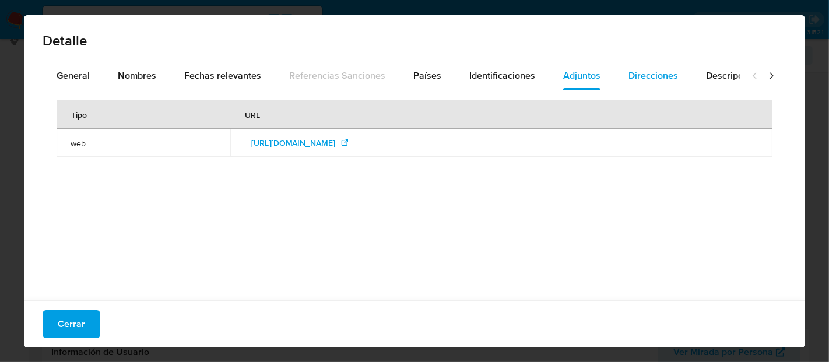
click at [654, 81] on span "Direcciones" at bounding box center [654, 75] width 50 height 13
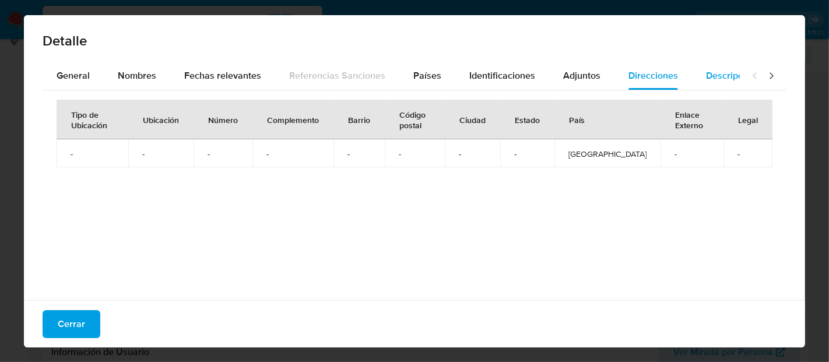
click at [721, 78] on span "Descripciones" at bounding box center [735, 75] width 59 height 13
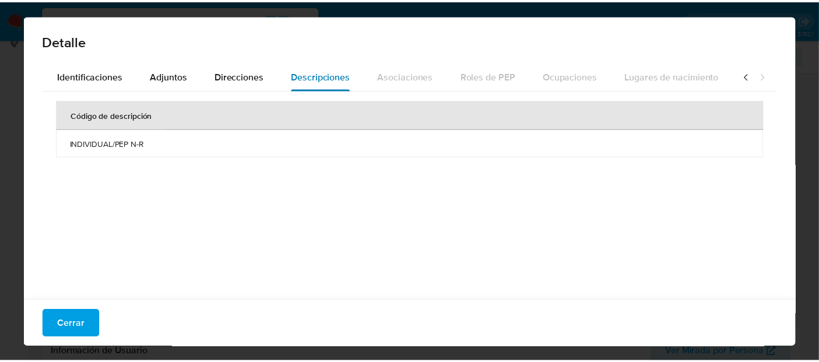
scroll to position [0, 413]
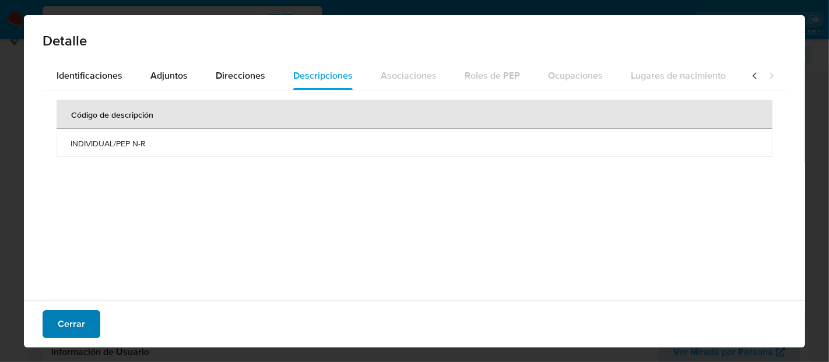
click at [88, 318] on button "Cerrar" at bounding box center [72, 324] width 58 height 28
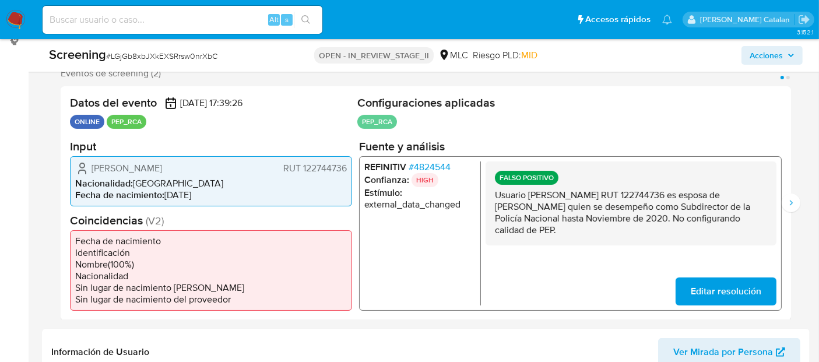
drag, startPoint x: 508, startPoint y: 209, endPoint x: 590, endPoint y: 205, distance: 81.7
click at [590, 205] on p "Usuario Alba Catherine Silva Sandoval RUT 122744736 es esposa de Diego Olate Pi…" at bounding box center [631, 212] width 272 height 47
drag, startPoint x: 528, startPoint y: 193, endPoint x: 651, endPoint y: 191, distance: 123.1
click at [651, 191] on p "Usuario Alba Catherine Silva Sandoval RUT 122744736 es esposa de Diego Olate Pi…" at bounding box center [631, 212] width 272 height 47
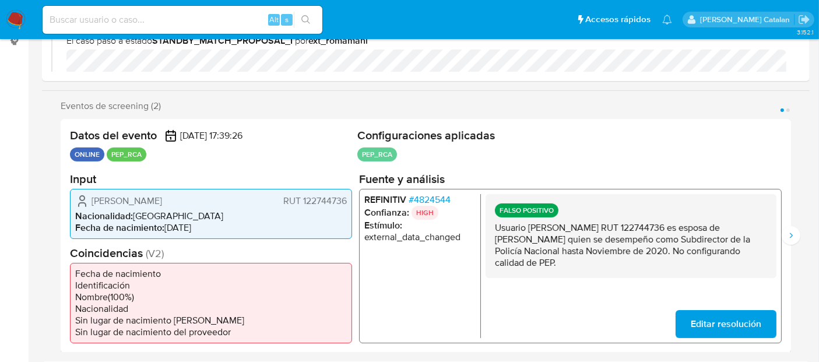
scroll to position [0, 0]
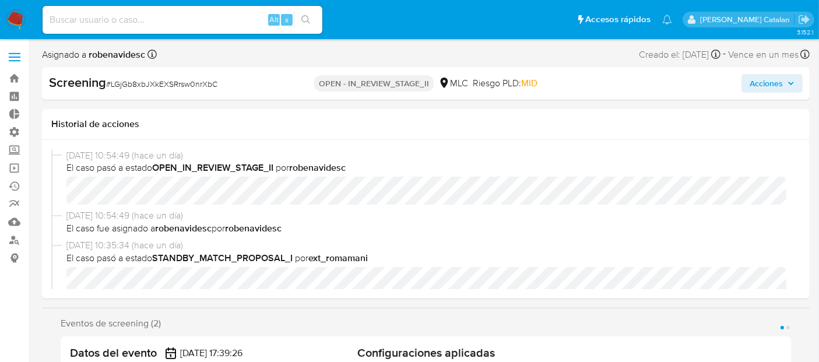
click at [765, 89] on span "Acciones" at bounding box center [766, 83] width 33 height 19
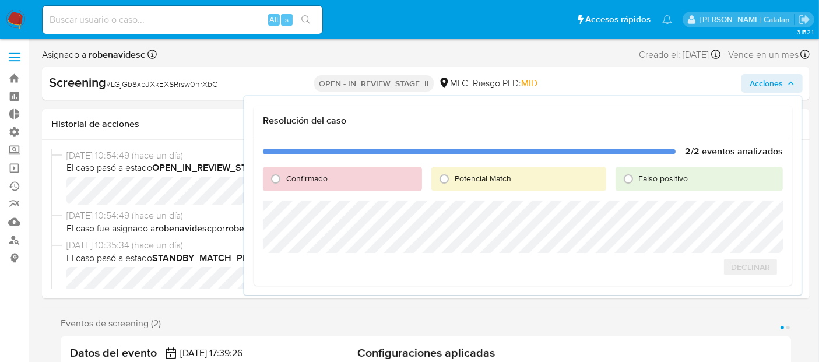
click at [655, 179] on span "Falso positivo" at bounding box center [664, 179] width 50 height 12
click at [638, 179] on input "Falso positivo" at bounding box center [628, 179] width 19 height 19
radio input "true"
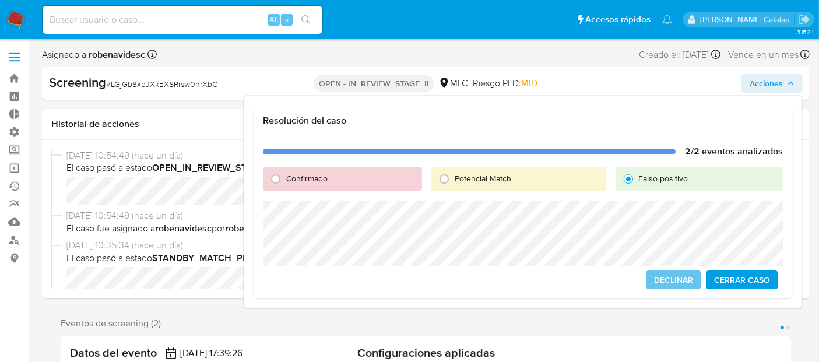
click at [707, 257] on div "2/2 eventos analizados Confirmado Potencial Match Falso positivo Declinar Cerra…" at bounding box center [523, 217] width 539 height 162
click at [746, 285] on span "Cerrar Caso" at bounding box center [742, 280] width 56 height 16
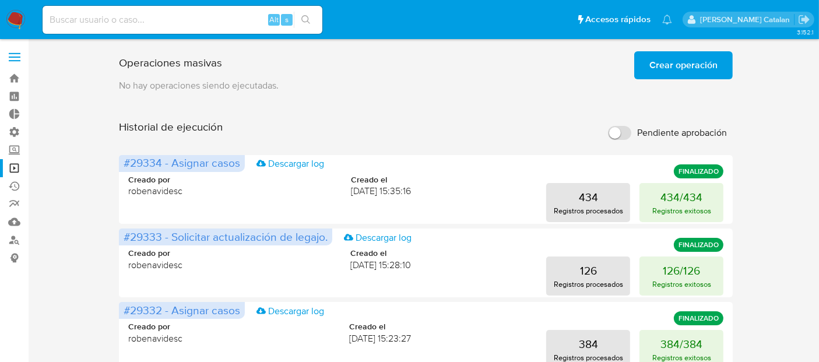
click at [675, 59] on span "Crear operación" at bounding box center [684, 65] width 68 height 26
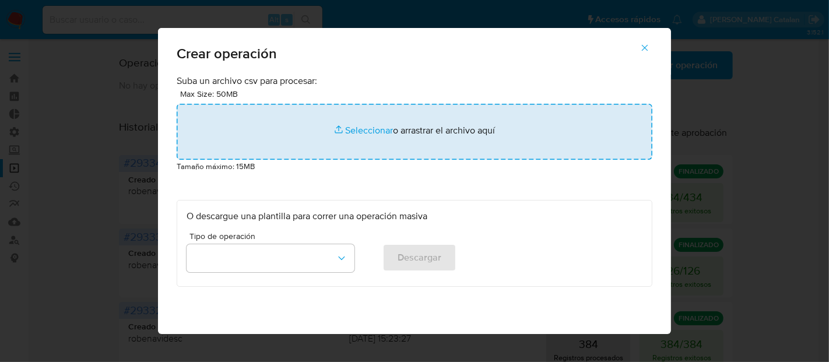
click at [356, 131] on input "file" at bounding box center [415, 132] width 476 height 56
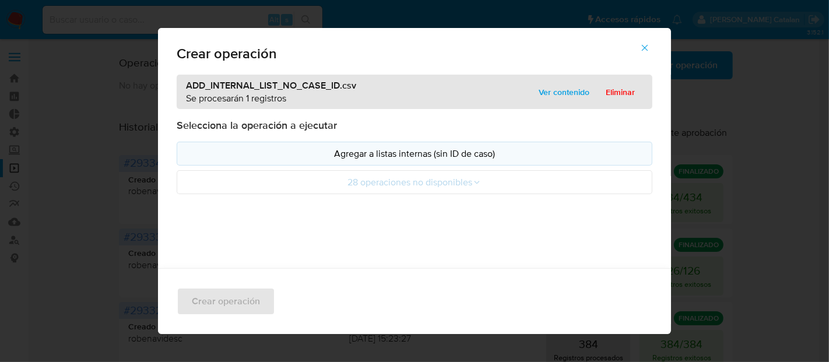
click at [413, 149] on p "Agregar a listas internas (sin ID de caso)" at bounding box center [415, 153] width 456 height 13
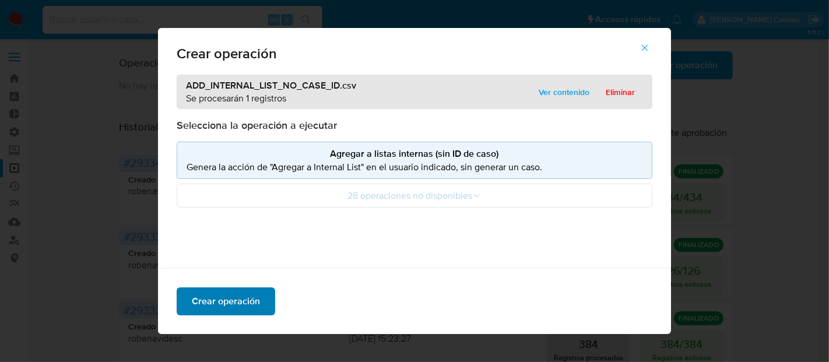
click at [221, 292] on span "Crear operación" at bounding box center [226, 302] width 68 height 26
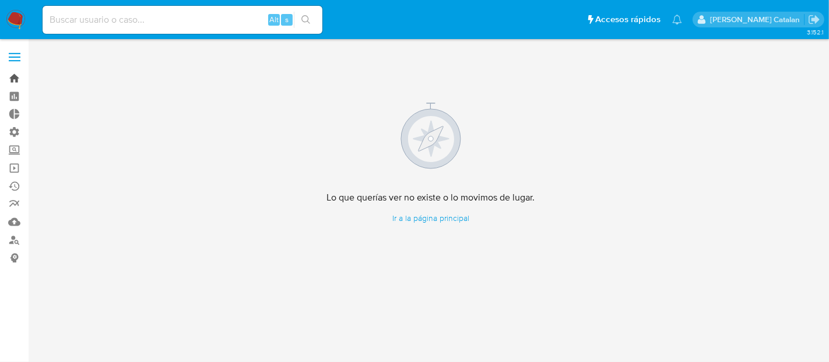
click at [12, 76] on link "Bandeja" at bounding box center [69, 78] width 139 height 18
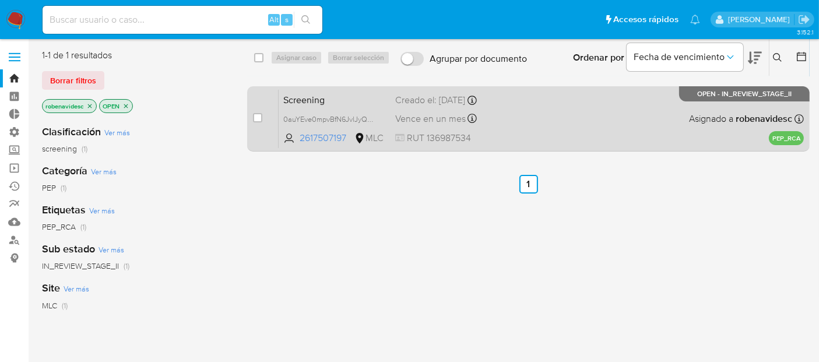
click at [586, 137] on div "Screening 0auYEve0mpvBfN6JvlJyQ0lS 2617507197 MLC Creado el: [DATE] Creado el: …" at bounding box center [541, 118] width 525 height 59
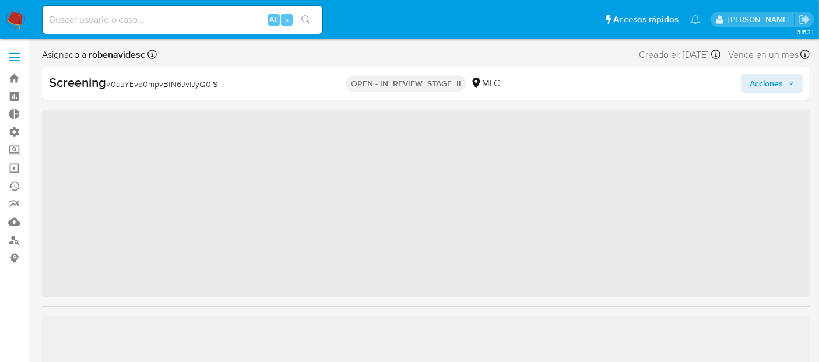
scroll to position [464, 0]
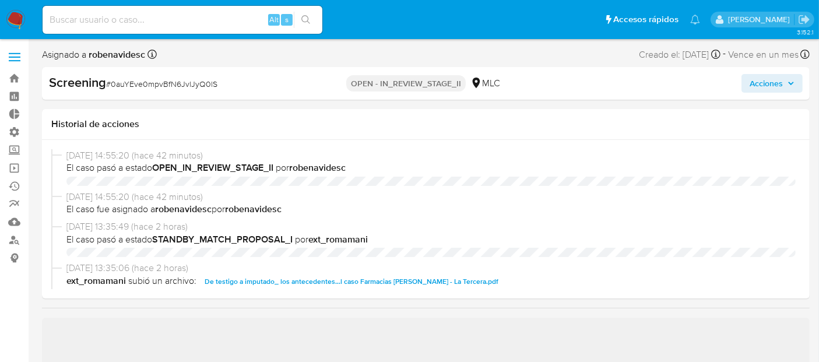
select select "10"
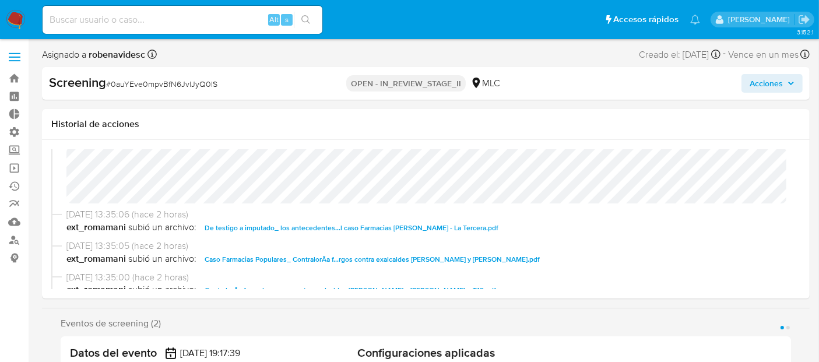
scroll to position [120, 0]
click at [451, 230] on span "De testigo a imputado_ los antecedentes...l caso Farmacias [PERSON_NAME] - La T…" at bounding box center [352, 227] width 294 height 14
click at [437, 260] on span "Caso Farmacias Populares_ ContralorÃ­a f...rgos contra exalcaldes [PERSON_NAME]…" at bounding box center [372, 259] width 335 height 14
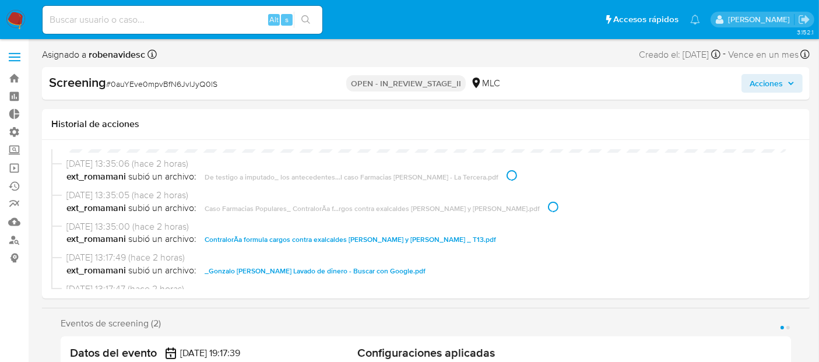
scroll to position [171, 0]
click at [420, 243] on span "ContralorÃ­a formula cargos contra exalcaldes Jadue y Montoya _ T13.pdf" at bounding box center [351, 239] width 292 height 14
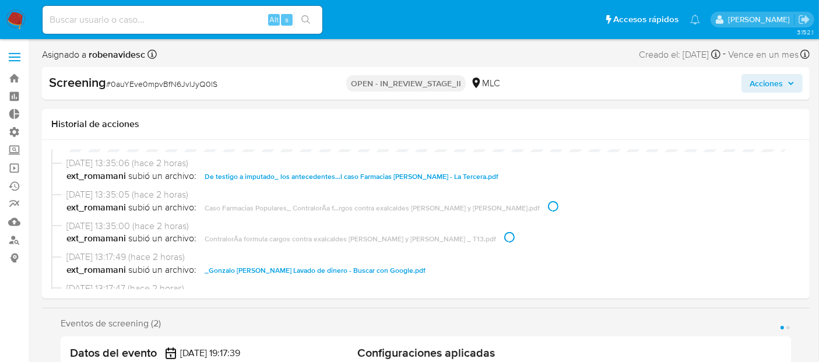
click at [425, 264] on span "_Gonzalo Eugenio Montoya Riquelme_ Lavado de dinero - Buscar con Google.pdf" at bounding box center [315, 271] width 221 height 14
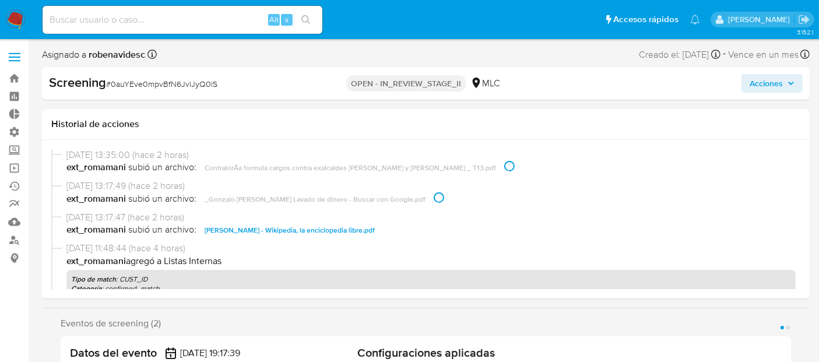
scroll to position [245, 0]
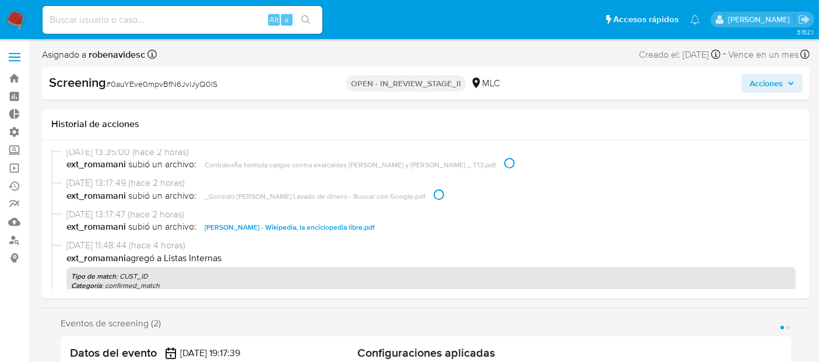
click at [342, 220] on span "Gonzalo Montoya - Wikipedia, la enciclopedia libre.pdf" at bounding box center [290, 227] width 170 height 14
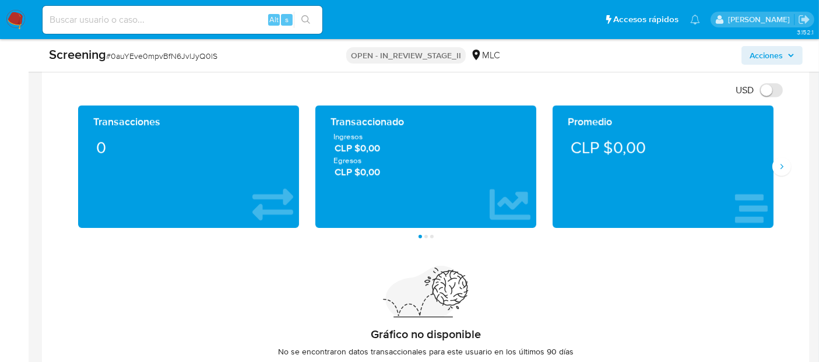
scroll to position [1081, 0]
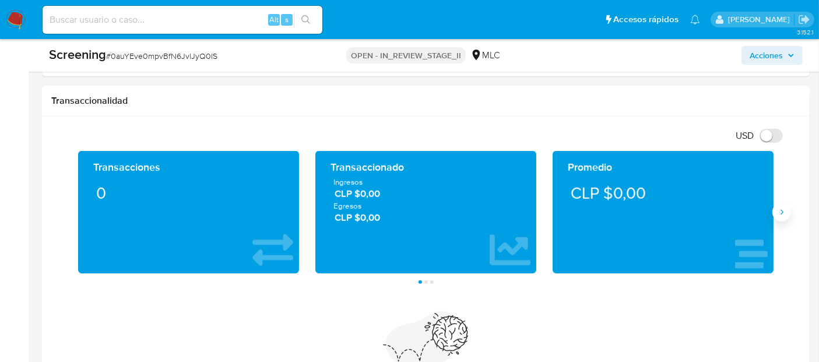
click at [786, 215] on button "Siguiente" at bounding box center [782, 212] width 19 height 19
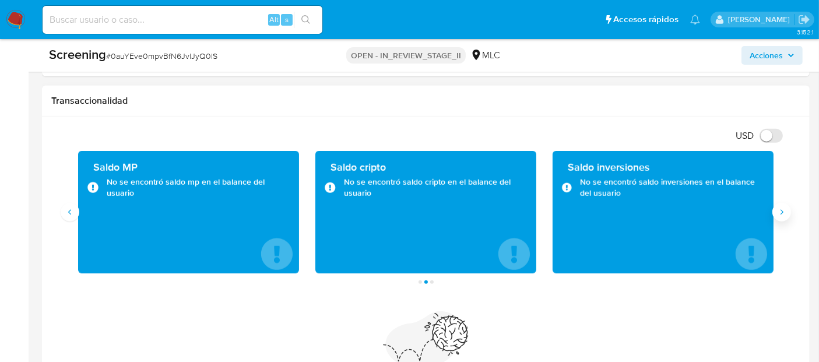
click at [786, 215] on button "Siguiente" at bounding box center [782, 212] width 19 height 19
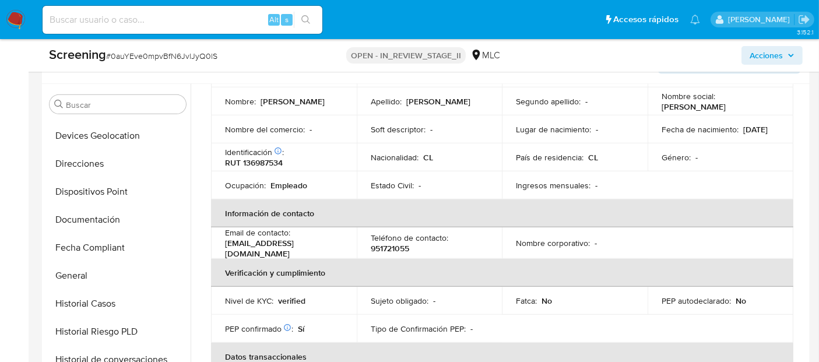
scroll to position [513, 0]
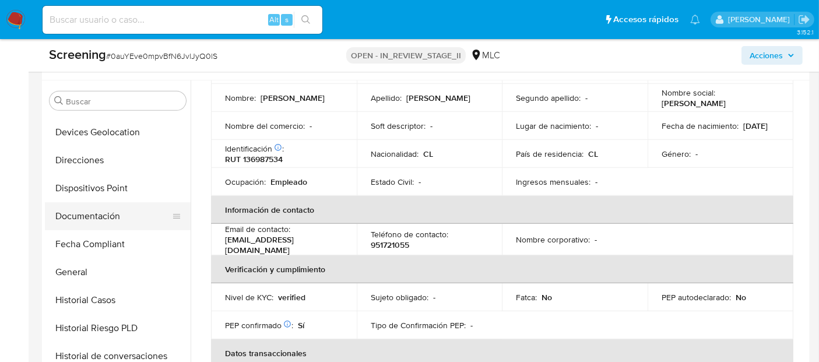
click at [100, 218] on button "Documentación" at bounding box center [113, 216] width 136 height 28
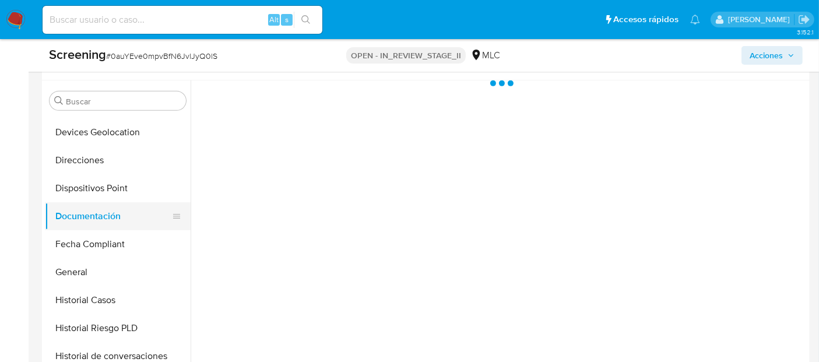
scroll to position [0, 0]
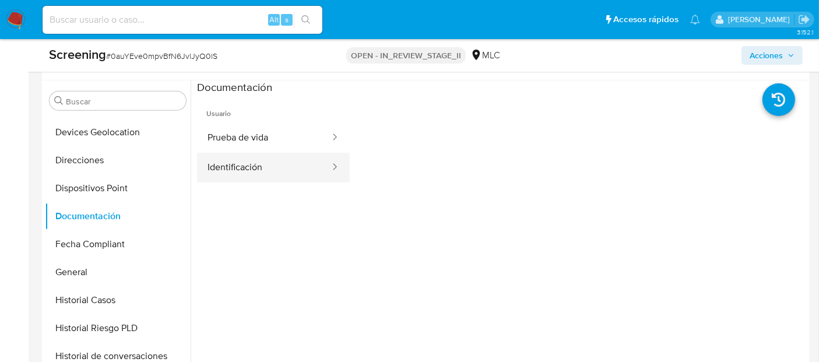
click at [258, 167] on button "Identificación" at bounding box center [264, 168] width 134 height 30
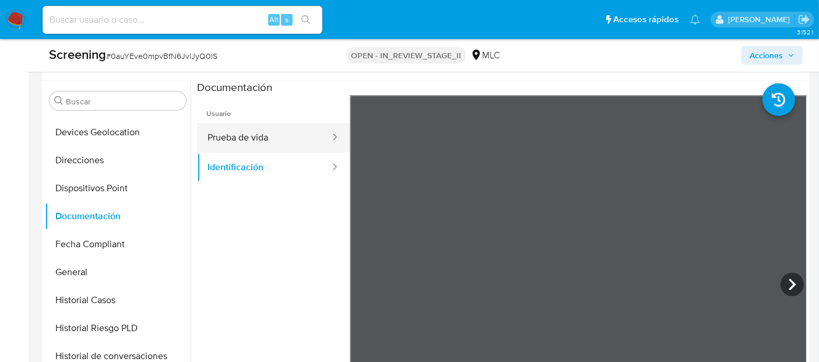
click at [251, 133] on button "Prueba de vida" at bounding box center [264, 138] width 134 height 30
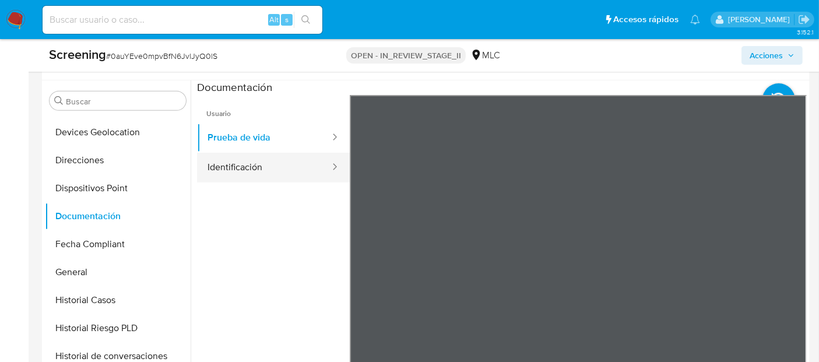
click at [226, 157] on button "Identificación" at bounding box center [264, 168] width 134 height 30
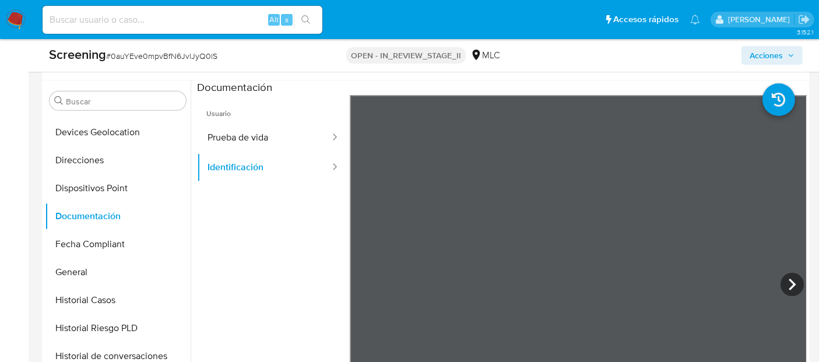
click at [265, 239] on ul "Usuario Prueba de vida Identificación" at bounding box center [273, 263] width 153 height 336
click at [287, 246] on ul "Usuario Prueba de vida Identificación" at bounding box center [273, 263] width 153 height 336
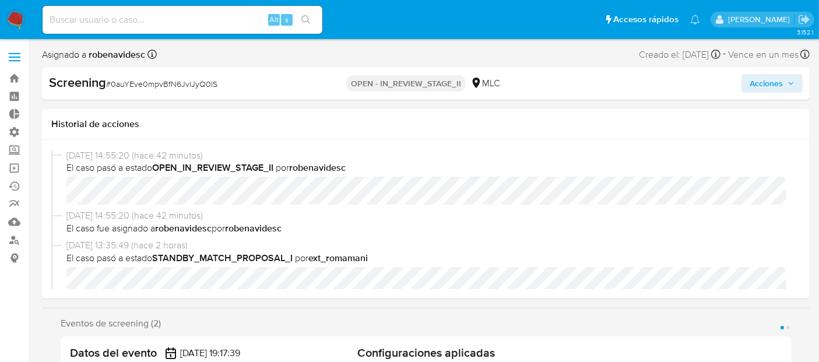
click at [756, 87] on span "Acciones" at bounding box center [766, 83] width 33 height 19
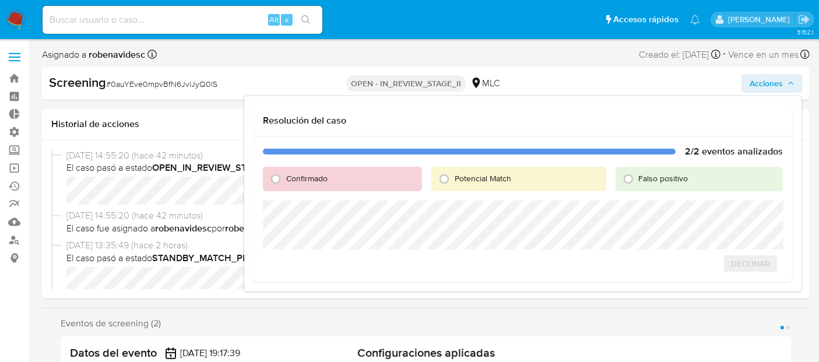
click at [343, 184] on div "Confirmado" at bounding box center [342, 179] width 159 height 24
click at [272, 180] on input "Confirmado" at bounding box center [276, 179] width 19 height 19
radio input "true"
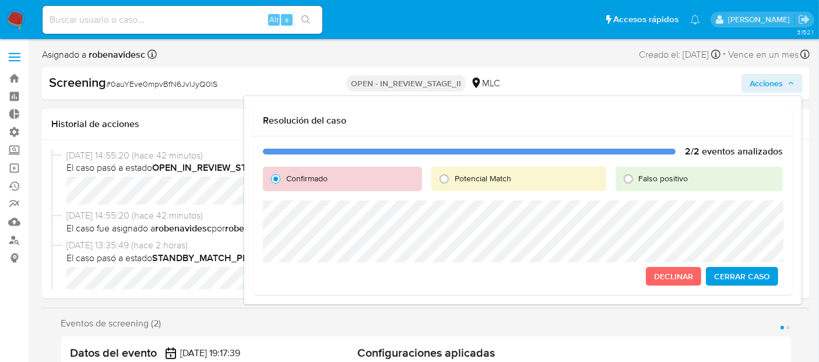
click at [215, 219] on span "13/08/2025 14:55:20 (hace 42 minutos)" at bounding box center [431, 215] width 730 height 13
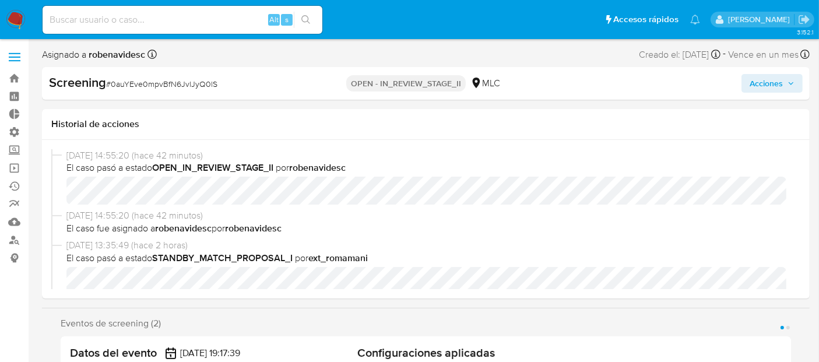
click at [795, 87] on button "Acciones" at bounding box center [772, 83] width 61 height 19
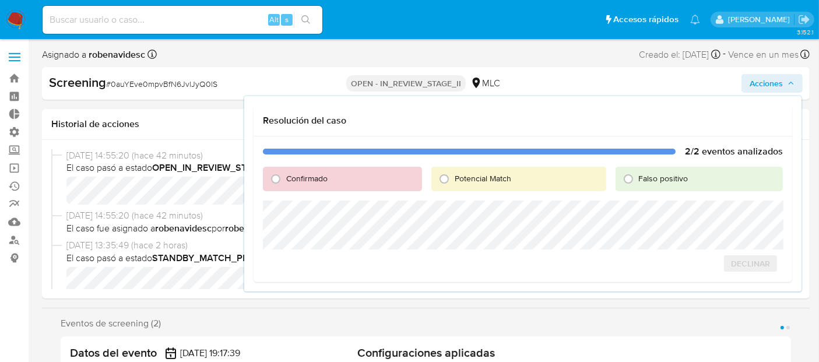
click at [148, 243] on span "13/08/2025 13:35:49 (hace 2 horas)" at bounding box center [431, 245] width 730 height 13
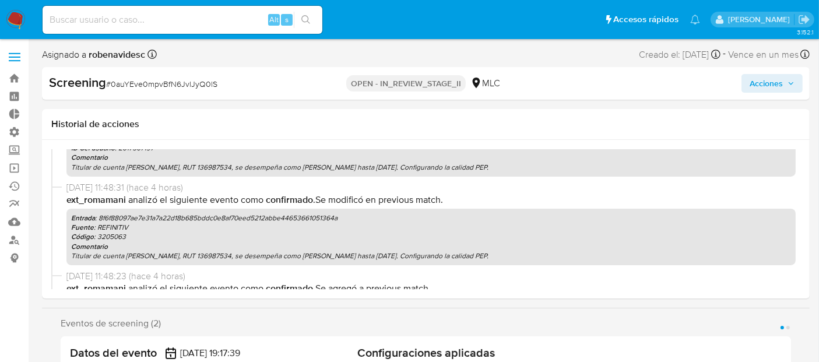
scroll to position [560, 0]
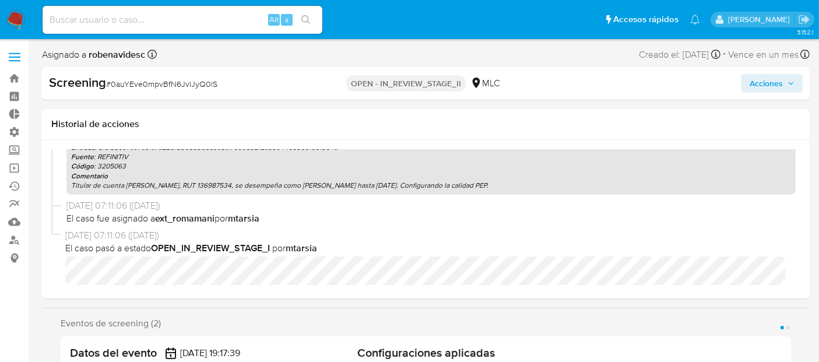
click at [782, 83] on span "Acciones" at bounding box center [766, 83] width 33 height 19
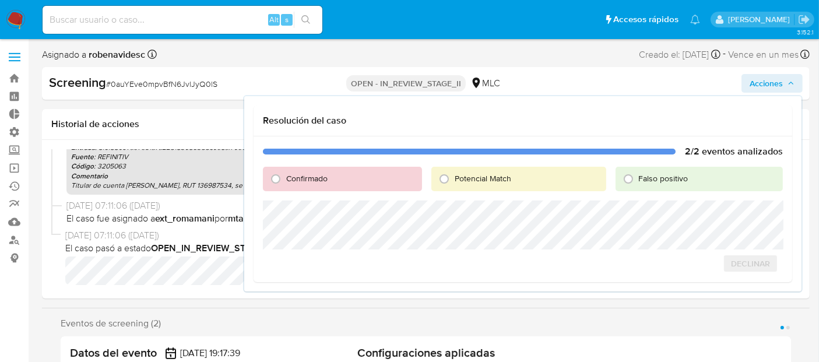
click at [296, 178] on span "Confirmado" at bounding box center [306, 179] width 41 height 12
click at [285, 178] on input "Confirmado" at bounding box center [276, 179] width 19 height 19
radio input "true"
click at [241, 224] on b "mtarsia" at bounding box center [243, 218] width 31 height 13
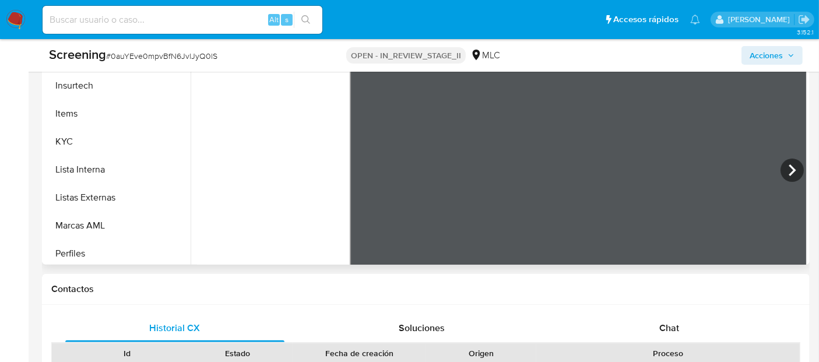
scroll to position [405, 0]
click at [73, 145] on button "KYC" at bounding box center [113, 141] width 136 height 28
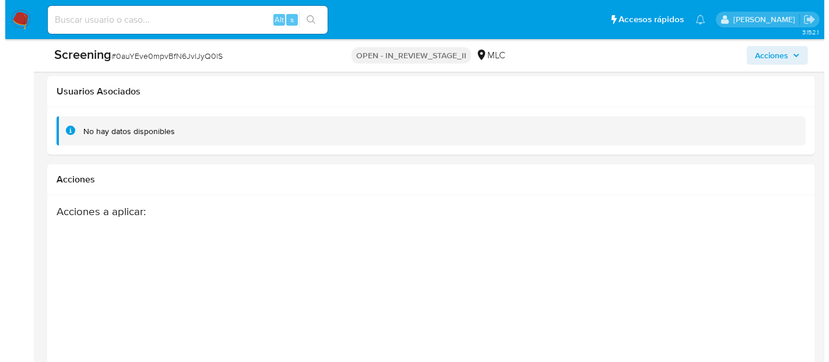
scroll to position [1874, 0]
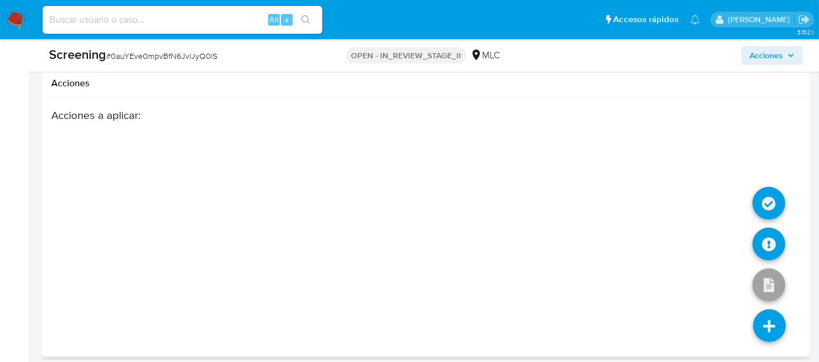
click at [760, 310] on icon at bounding box center [769, 326] width 33 height 33
click at [769, 237] on icon at bounding box center [769, 244] width 33 height 33
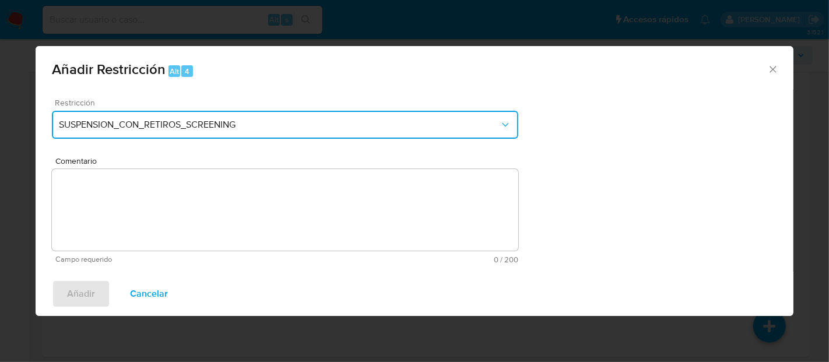
click at [373, 121] on span "SUSPENSION_CON_RETIROS_SCREENING" at bounding box center [279, 125] width 441 height 12
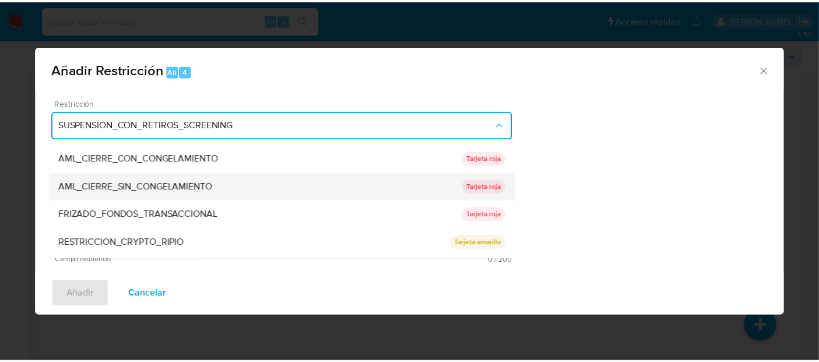
scroll to position [79, 0]
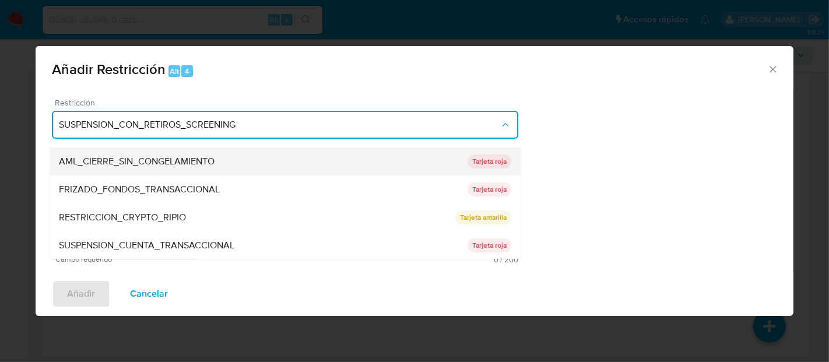
click at [356, 153] on div "AML_CIERRE_SIN_CONGELAMIENTO" at bounding box center [263, 162] width 409 height 28
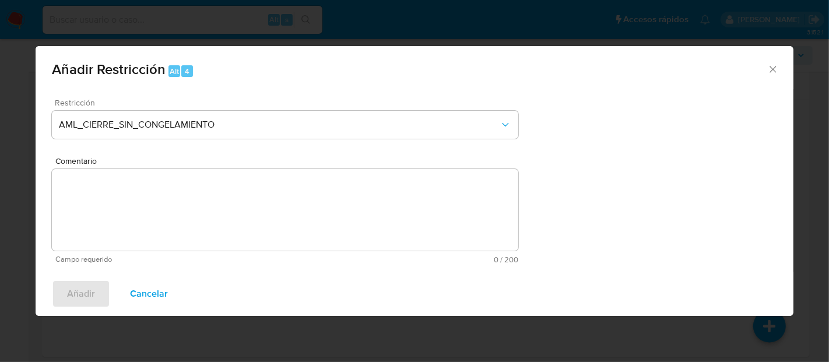
click at [401, 204] on textarea "Comentario" at bounding box center [285, 210] width 467 height 82
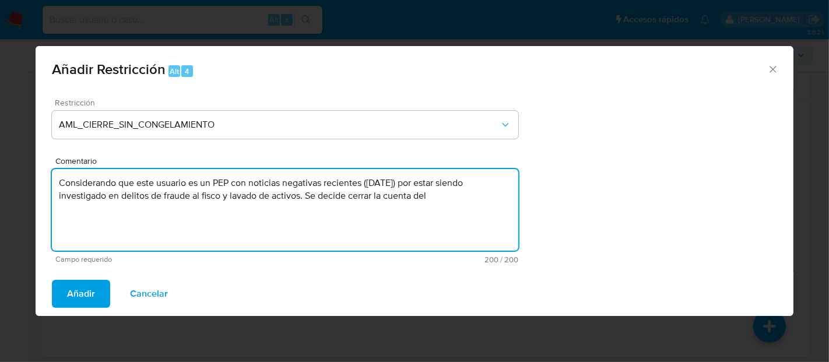
drag, startPoint x: 435, startPoint y: 196, endPoint x: 320, endPoint y: 194, distance: 115.5
click at [320, 194] on textarea "Considerando que este usuario es un PEP con noticias negativas recientes (dicie…" at bounding box center [285, 210] width 467 height 82
click at [385, 197] on textarea "Considerando que este usuario es un PEP con noticias negativas recientes (dicie…" at bounding box center [285, 210] width 467 height 82
click at [425, 195] on textarea "Considerando que este usuario es un PEP con noticias negativas recientes (dicie…" at bounding box center [285, 210] width 467 height 82
drag, startPoint x: 433, startPoint y: 197, endPoint x: 40, endPoint y: 184, distance: 393.3
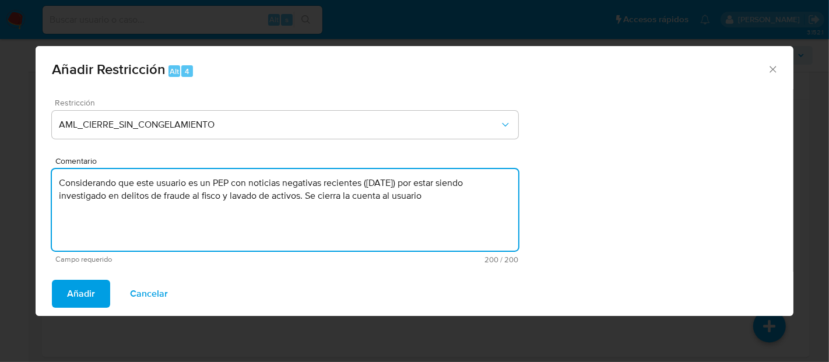
click at [40, 184] on div "Restricción AML_CIERRE_SIN_CONGELAMIENTO Comentario Considerando que este usuar…" at bounding box center [415, 180] width 758 height 183
type textarea "Considerando que este usuario es un PEP con noticias negativas recientes (dicie…"
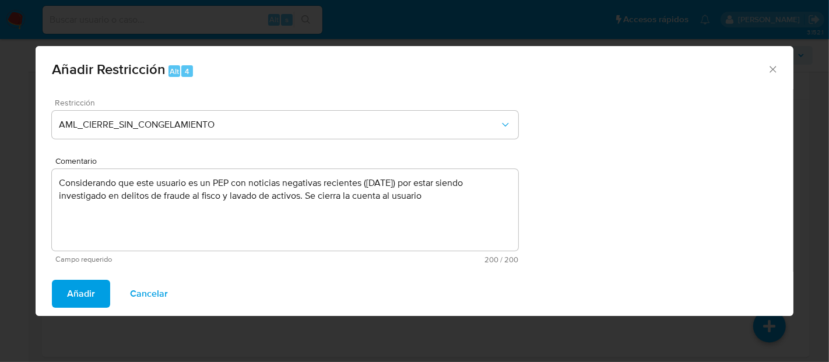
click at [77, 287] on span "Añadir" at bounding box center [81, 294] width 28 height 26
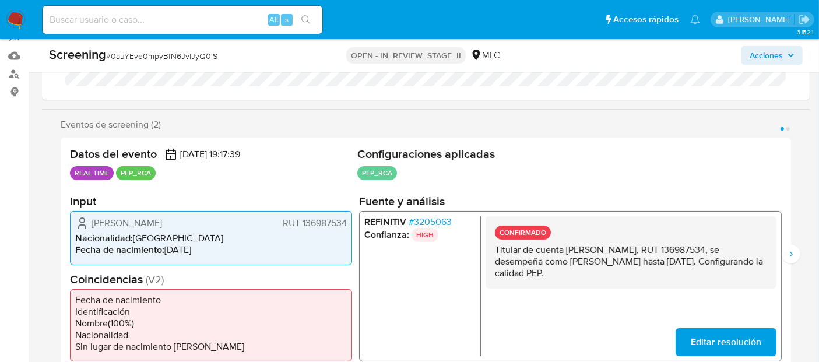
scroll to position [0, 0]
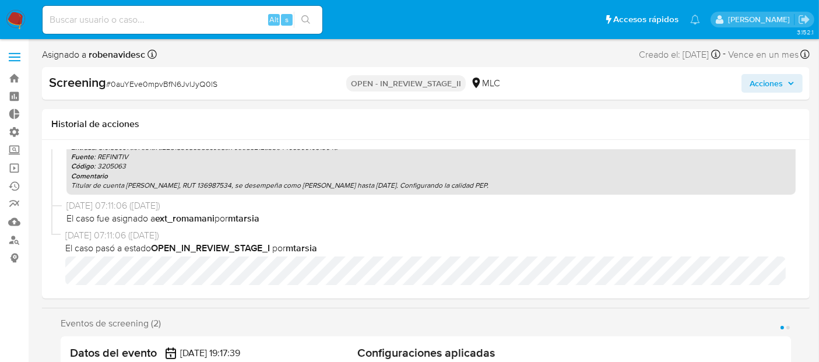
click at [773, 90] on span "Acciones" at bounding box center [766, 83] width 33 height 19
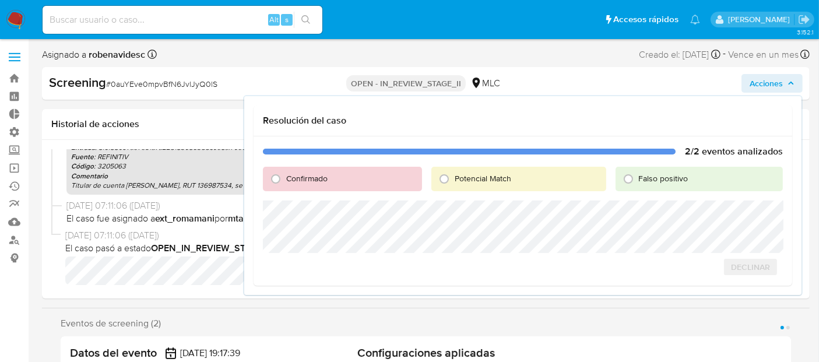
click at [310, 178] on span "Confirmado" at bounding box center [306, 179] width 41 height 12
click at [285, 178] on input "Confirmado" at bounding box center [276, 179] width 19 height 19
radio input "true"
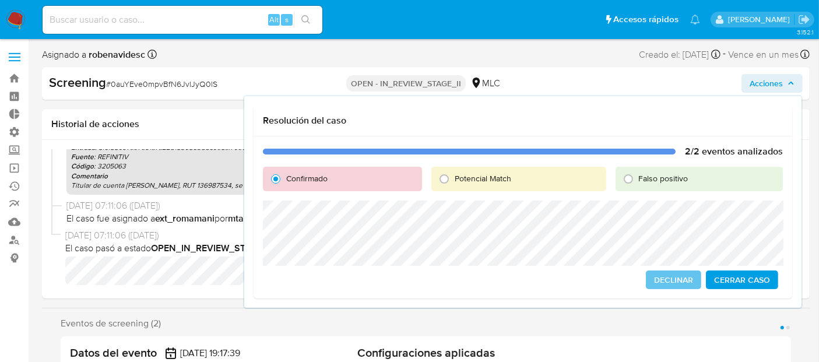
click at [743, 278] on span "Cerrar Caso" at bounding box center [742, 280] width 56 height 16
